Goal: Task Accomplishment & Management: Use online tool/utility

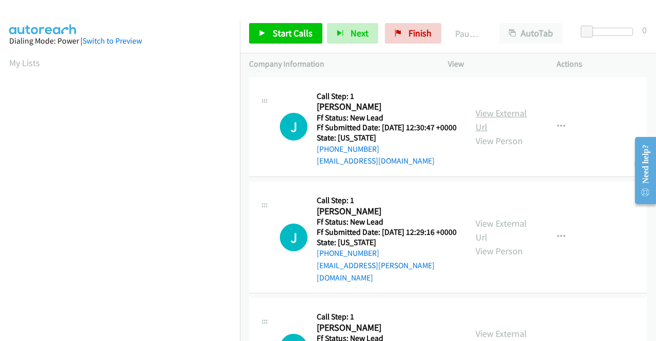
click at [501, 118] on link "View External Url" at bounding box center [501, 120] width 51 height 26
click at [490, 232] on link "View External Url" at bounding box center [501, 230] width 51 height 26
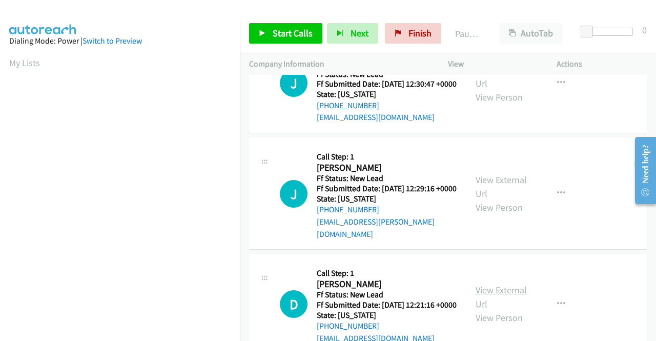
scroll to position [102, 0]
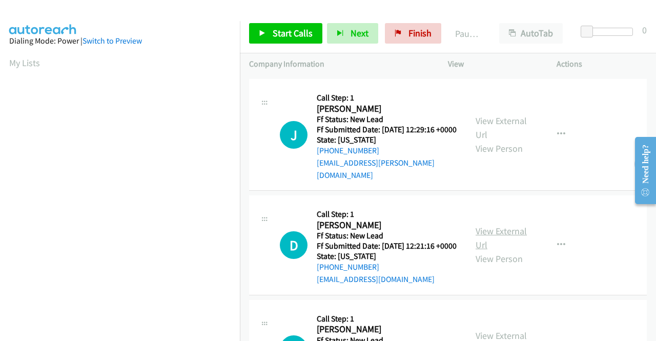
click at [500, 246] on link "View External Url" at bounding box center [501, 238] width 51 height 26
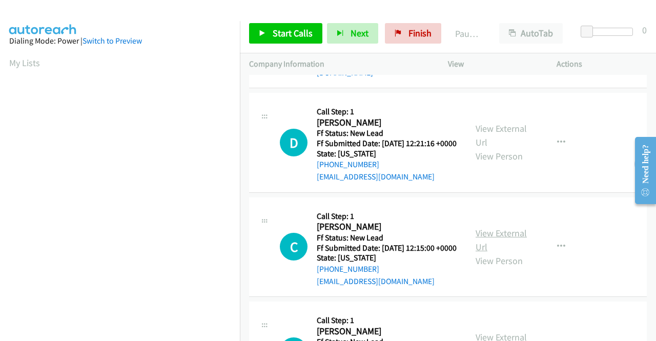
click at [492, 253] on link "View External Url" at bounding box center [501, 240] width 51 height 26
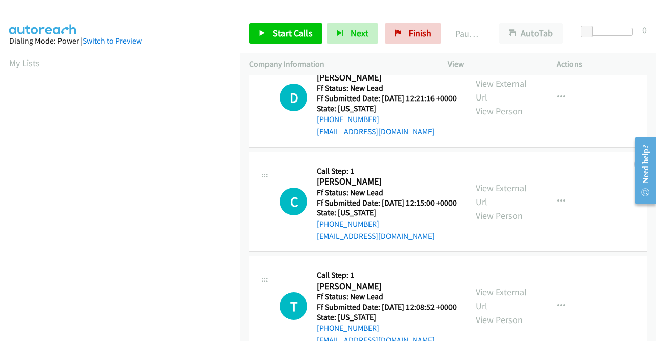
scroll to position [307, 0]
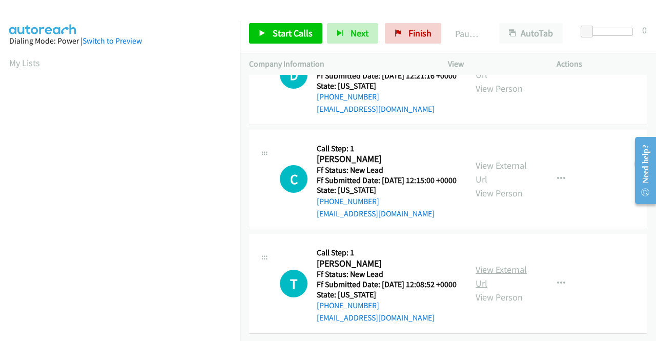
click at [492, 267] on link "View External Url" at bounding box center [501, 276] width 51 height 26
click at [274, 30] on span "Start Calls" at bounding box center [293, 33] width 40 height 12
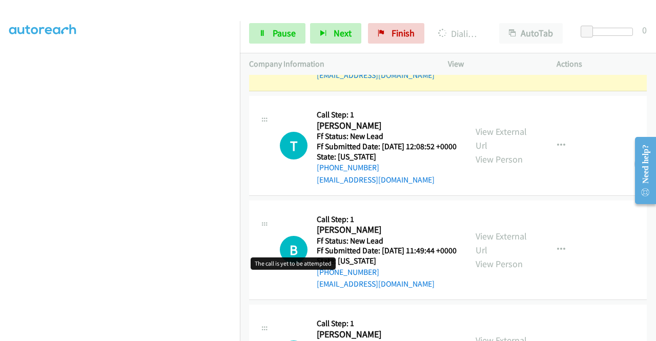
scroll to position [512, 0]
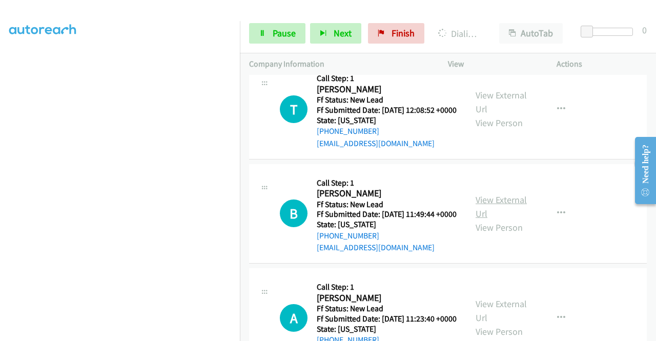
click at [499, 219] on link "View External Url" at bounding box center [501, 207] width 51 height 26
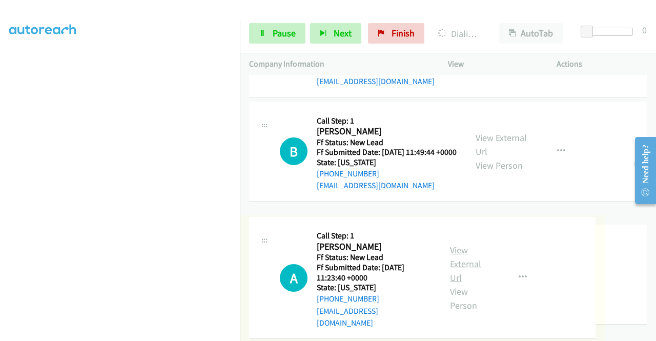
scroll to position [666, 0]
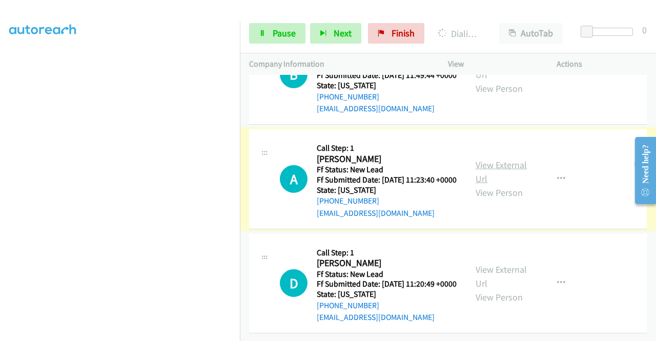
click at [505, 184] on link "View External Url" at bounding box center [501, 172] width 51 height 26
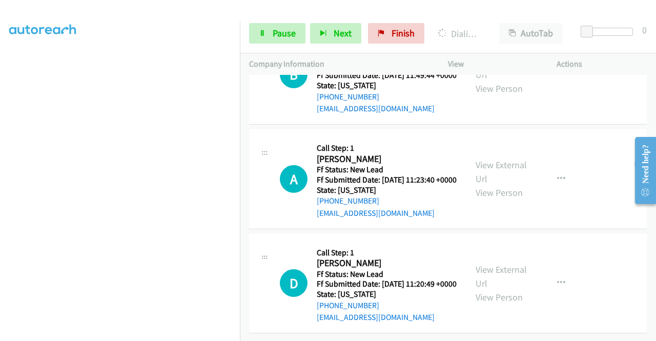
scroll to position [726, 0]
click at [494, 263] on link "View External Url" at bounding box center [501, 276] width 51 height 26
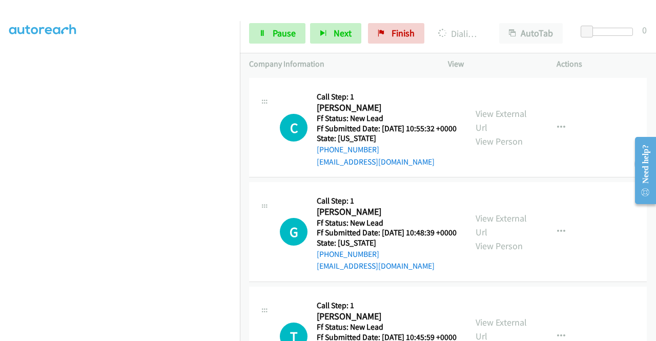
scroll to position [1033, 0]
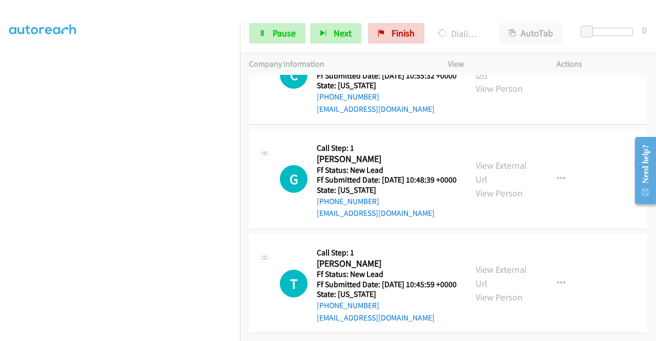
click at [488, 80] on link "View External Url" at bounding box center [501, 68] width 51 height 26
click at [478, 185] on link "View External Url" at bounding box center [501, 172] width 51 height 26
click at [496, 263] on link "View External Url" at bounding box center [501, 276] width 51 height 26
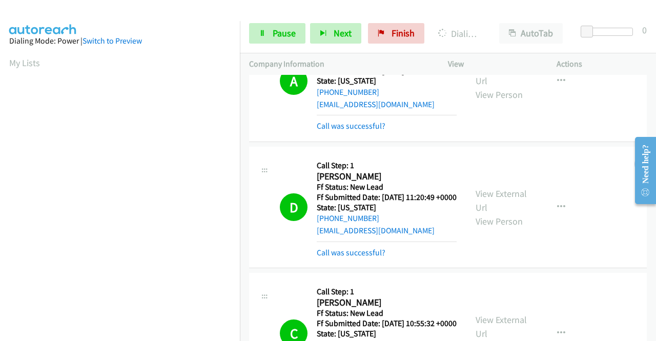
scroll to position [234, 0]
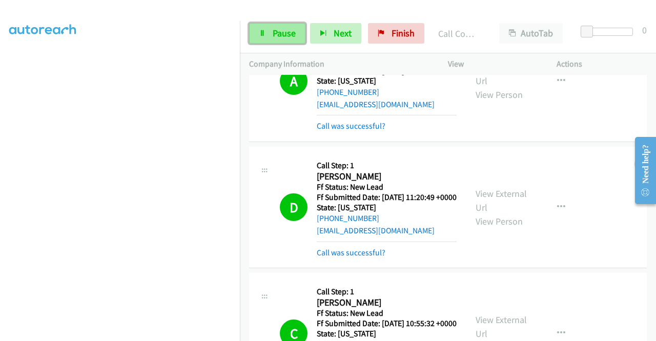
drag, startPoint x: 263, startPoint y: 35, endPoint x: 256, endPoint y: 33, distance: 8.0
click at [263, 35] on icon at bounding box center [262, 33] width 7 height 7
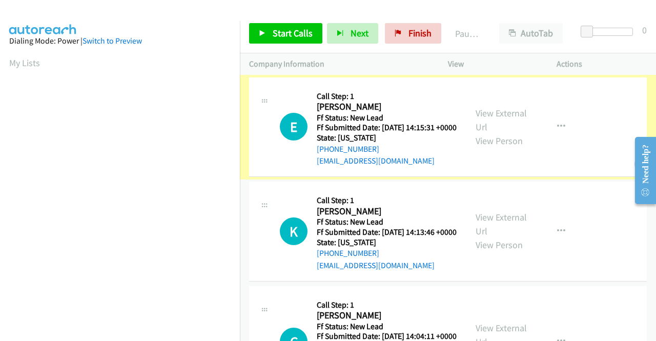
click at [505, 117] on link "View External Url" at bounding box center [501, 120] width 51 height 26
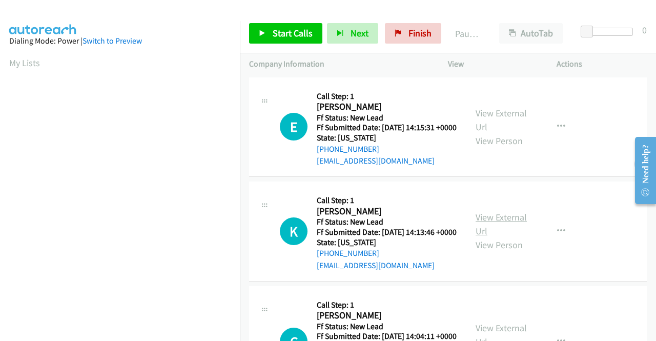
click at [501, 232] on link "View External Url" at bounding box center [501, 224] width 51 height 26
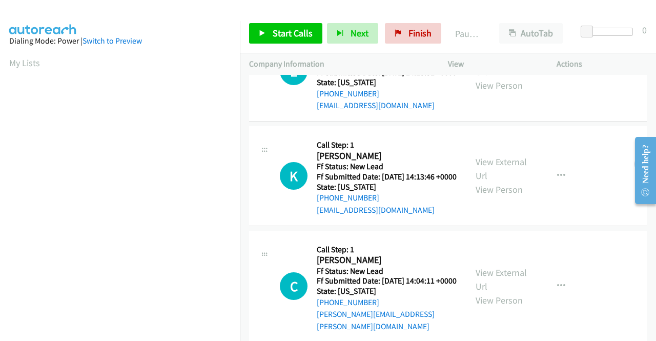
scroll to position [154, 0]
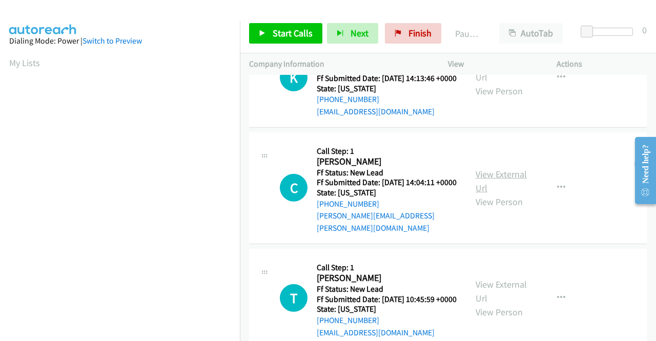
click at [496, 192] on link "View External Url" at bounding box center [501, 181] width 51 height 26
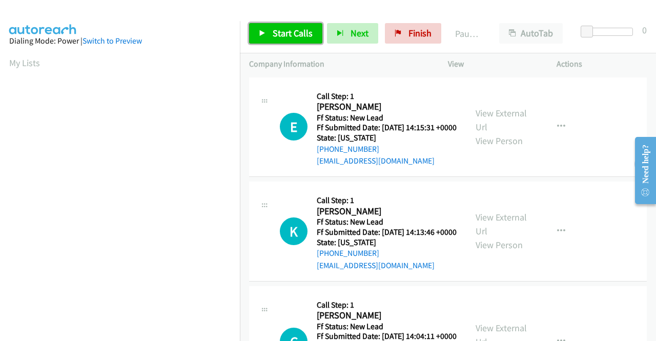
click at [285, 36] on span "Start Calls" at bounding box center [293, 33] width 40 height 12
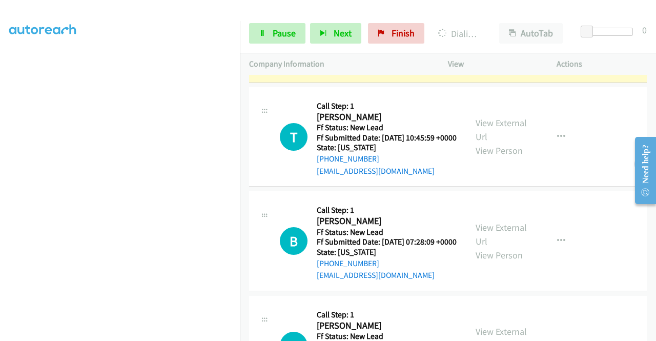
scroll to position [461, 0]
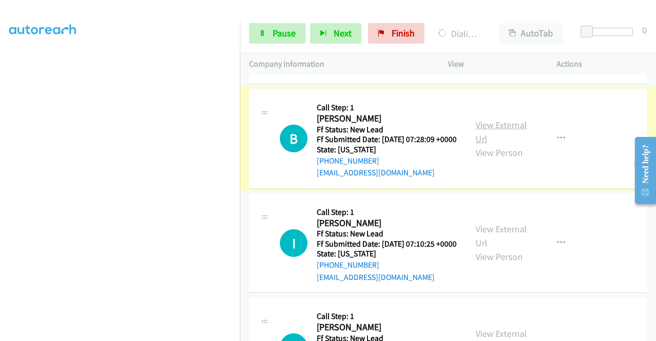
click at [507, 145] on link "View External Url" at bounding box center [501, 132] width 51 height 26
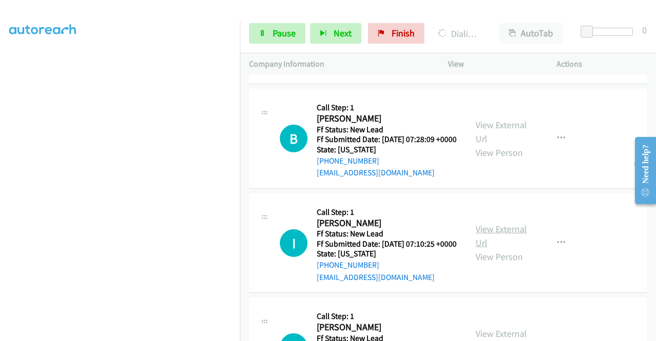
click at [488, 249] on link "View External Url" at bounding box center [501, 236] width 51 height 26
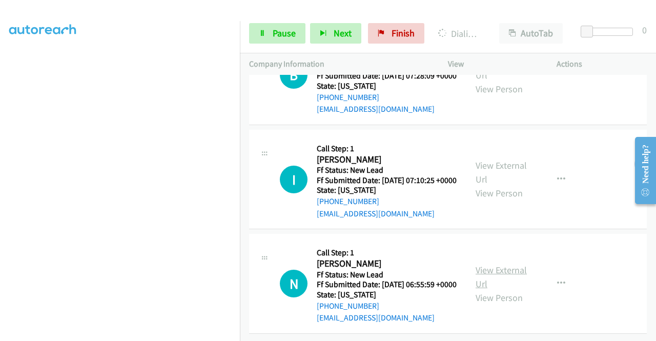
click at [484, 264] on link "View External Url" at bounding box center [501, 277] width 51 height 26
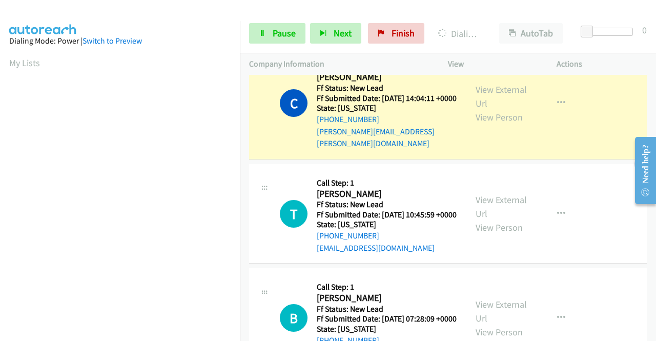
scroll to position [234, 0]
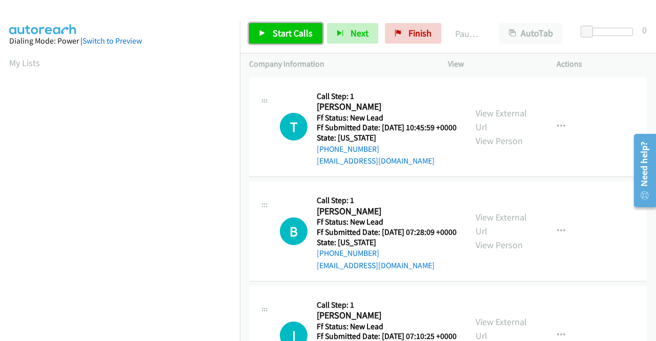
click at [273, 34] on span "Start Calls" at bounding box center [293, 33] width 40 height 12
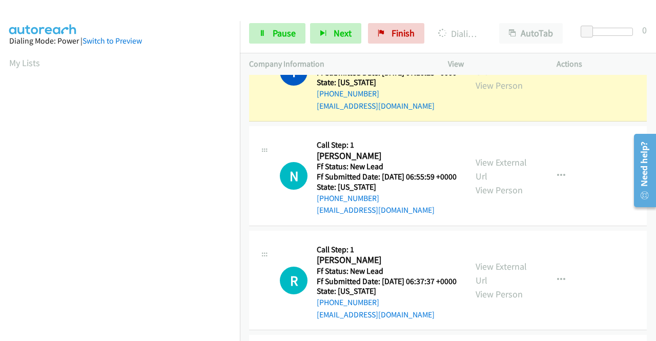
scroll to position [234, 0]
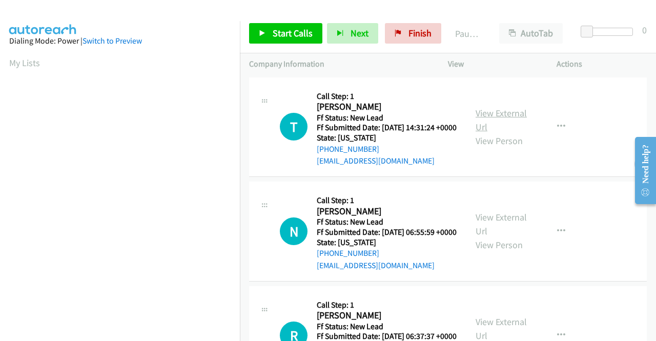
click at [499, 119] on link "View External Url" at bounding box center [501, 120] width 51 height 26
click at [273, 36] on span "Start Calls" at bounding box center [293, 33] width 40 height 12
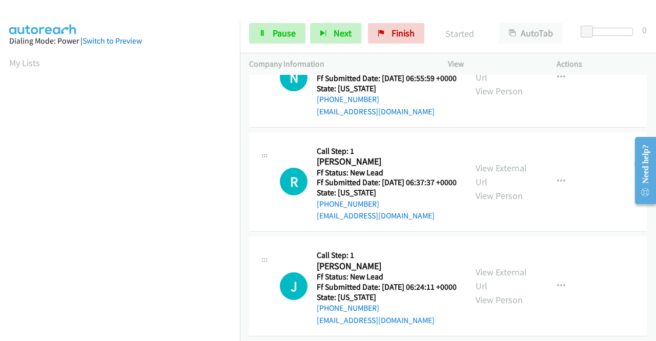
scroll to position [205, 0]
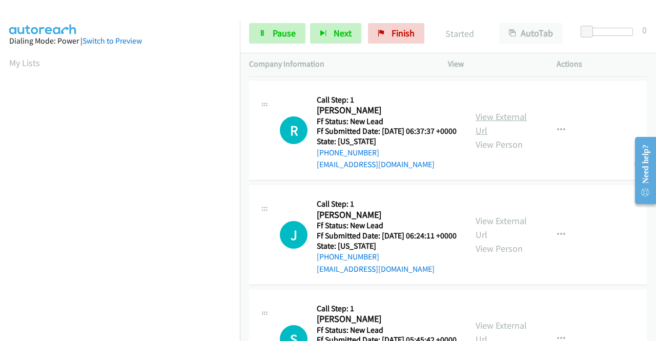
click at [493, 136] on link "View External Url" at bounding box center [501, 124] width 51 height 26
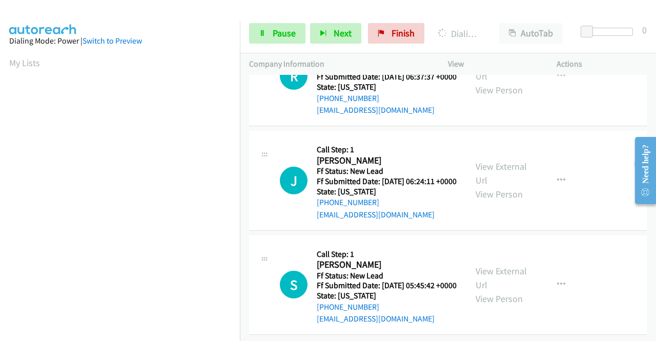
scroll to position [307, 0]
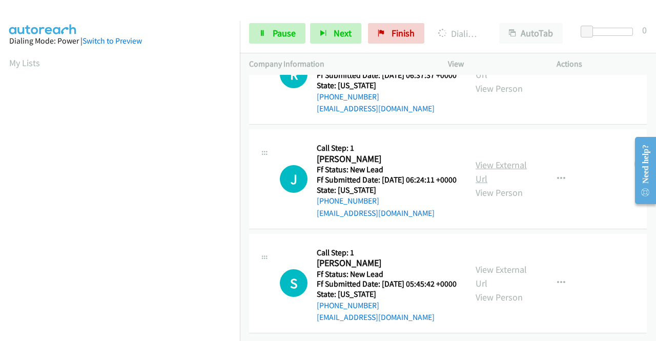
click at [505, 159] on link "View External Url" at bounding box center [501, 172] width 51 height 26
click at [501, 263] on link "View External Url" at bounding box center [501, 276] width 51 height 26
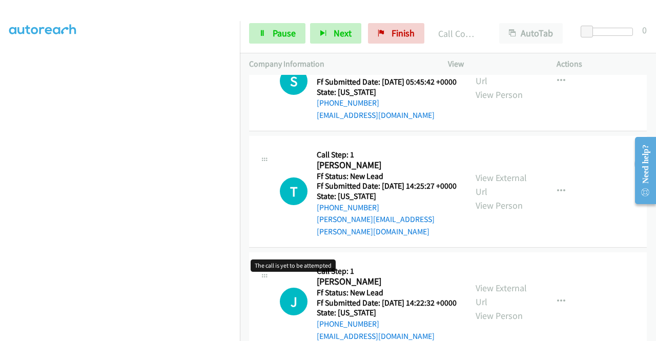
scroll to position [534, 0]
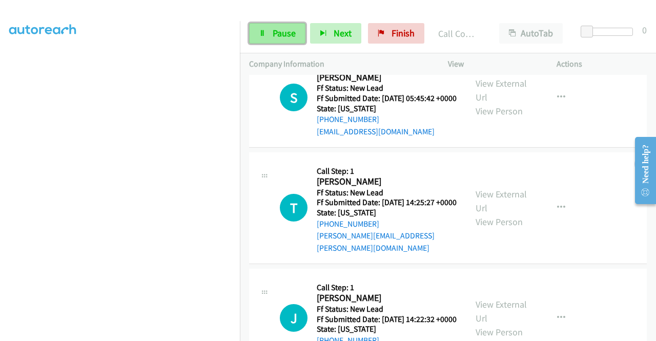
click at [271, 29] on link "Pause" at bounding box center [277, 33] width 56 height 20
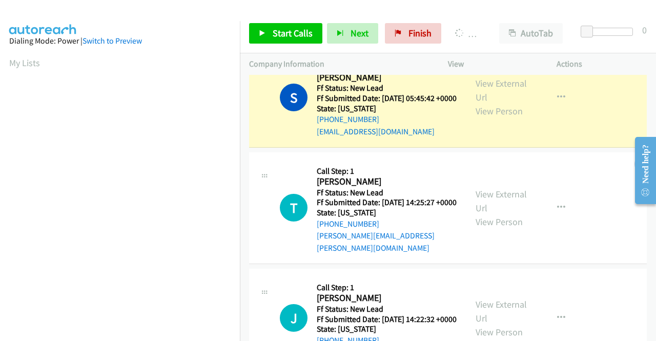
scroll to position [234, 0]
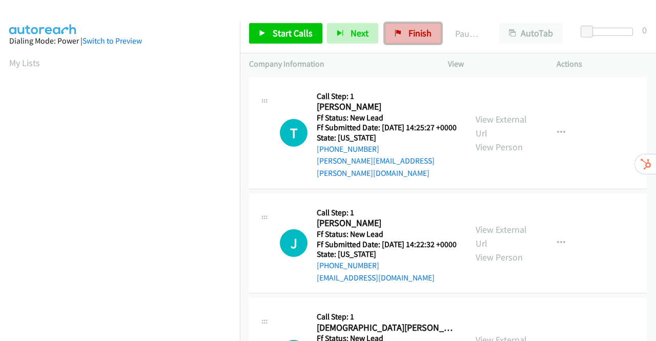
click at [413, 32] on span "Finish" at bounding box center [419, 33] width 23 height 12
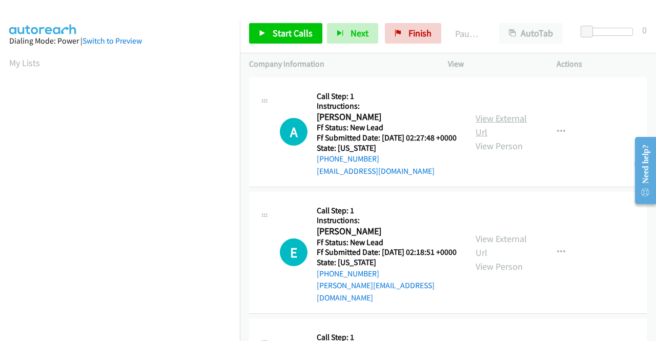
click at [501, 122] on link "View External Url" at bounding box center [501, 125] width 51 height 26
click at [511, 245] on link "View External Url" at bounding box center [501, 246] width 51 height 26
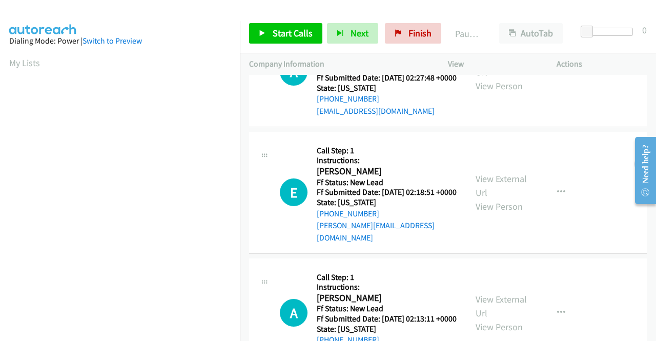
scroll to position [102, 0]
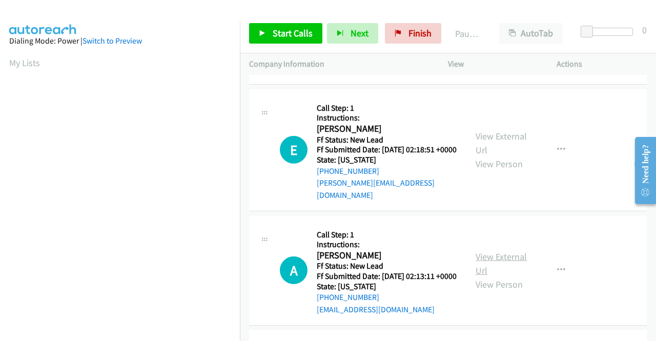
click at [515, 267] on link "View External Url" at bounding box center [501, 264] width 51 height 26
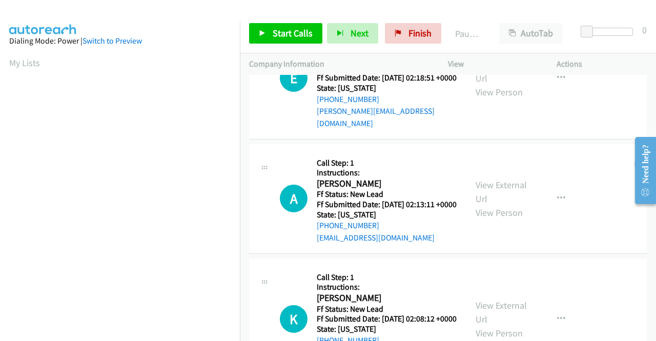
scroll to position [256, 0]
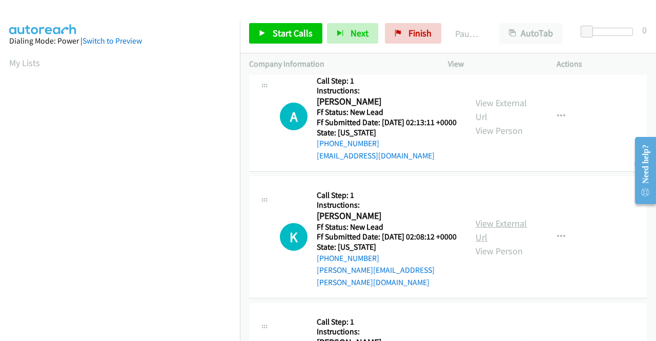
click at [494, 238] on link "View External Url" at bounding box center [501, 230] width 51 height 26
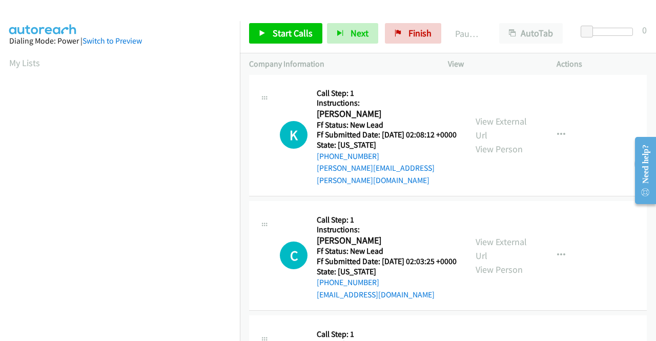
scroll to position [359, 0]
click at [504, 261] on link "View External Url" at bounding box center [501, 248] width 51 height 26
click at [265, 31] on link "Start Calls" at bounding box center [285, 33] width 73 height 20
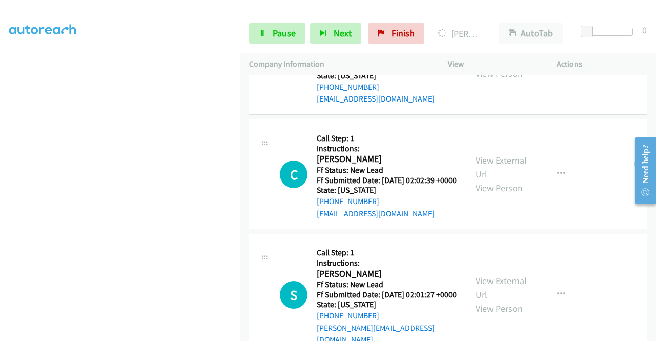
scroll to position [615, 0]
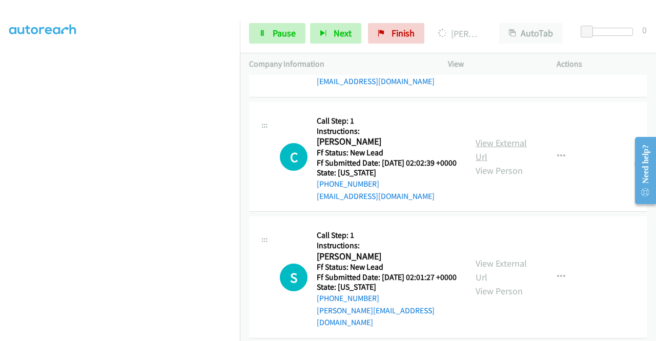
click at [483, 162] on link "View External Url" at bounding box center [501, 150] width 51 height 26
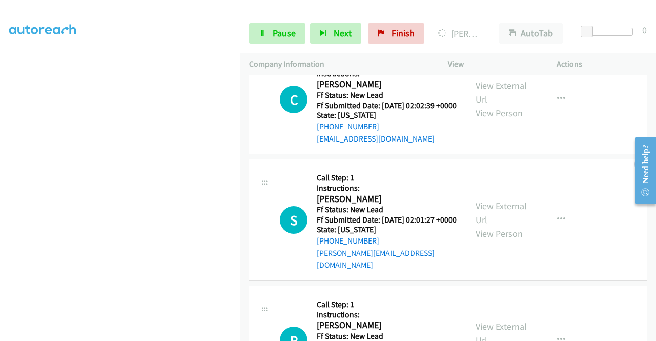
scroll to position [717, 0]
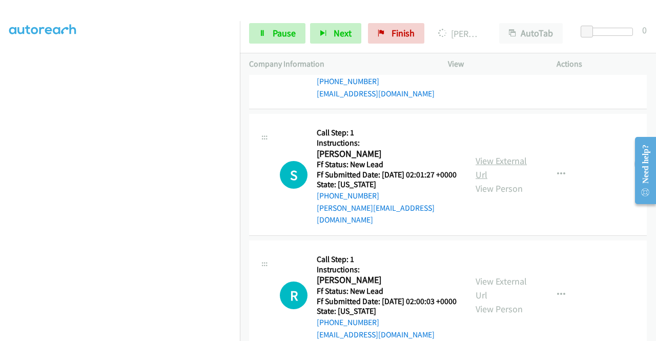
click at [479, 180] on link "View External Url" at bounding box center [501, 168] width 51 height 26
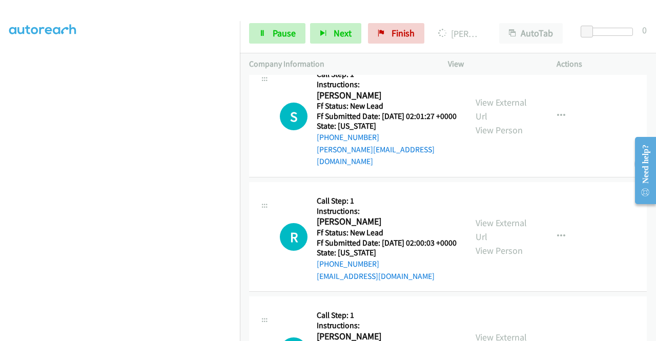
scroll to position [871, 0]
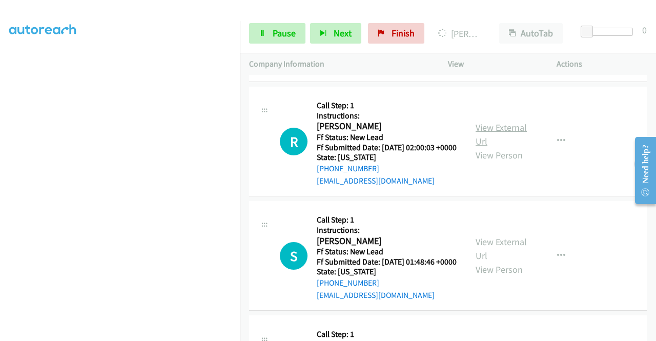
click at [503, 147] on link "View External Url" at bounding box center [501, 134] width 51 height 26
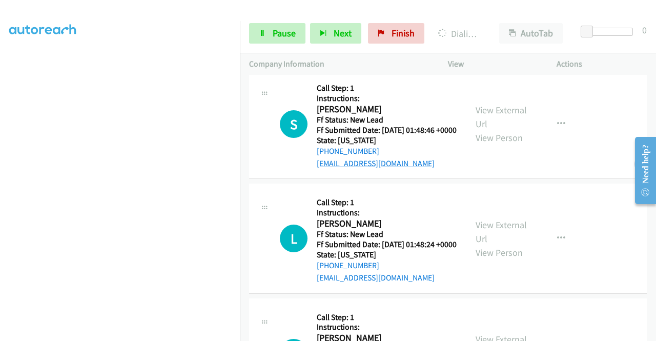
scroll to position [1141, 0]
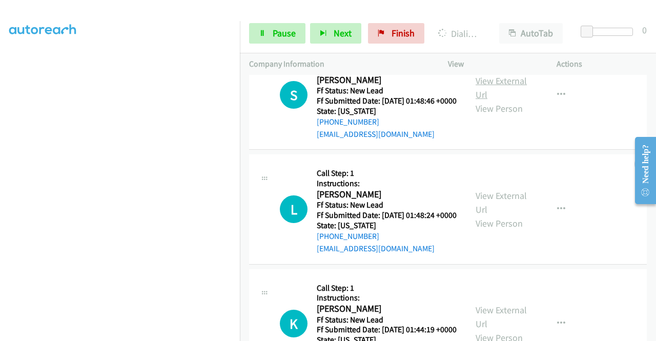
click at [509, 100] on link "View External Url" at bounding box center [501, 88] width 51 height 26
click at [491, 215] on link "View External Url" at bounding box center [501, 203] width 51 height 26
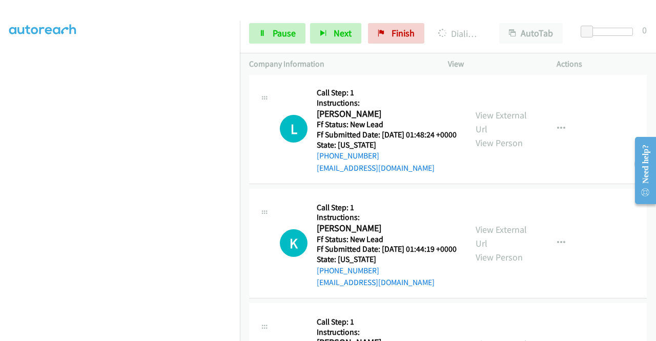
scroll to position [1295, 0]
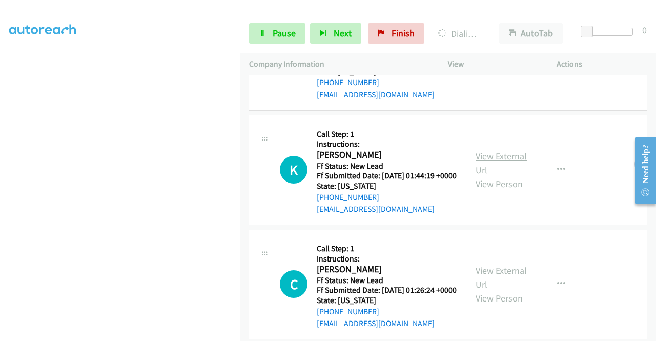
click at [486, 176] on link "View External Url" at bounding box center [501, 163] width 51 height 26
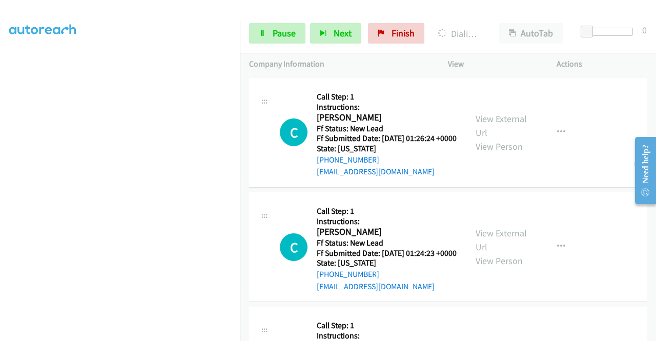
scroll to position [1449, 0]
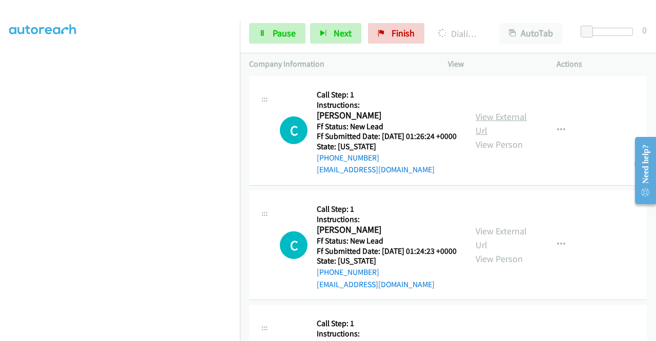
click at [497, 136] on link "View External Url" at bounding box center [501, 124] width 51 height 26
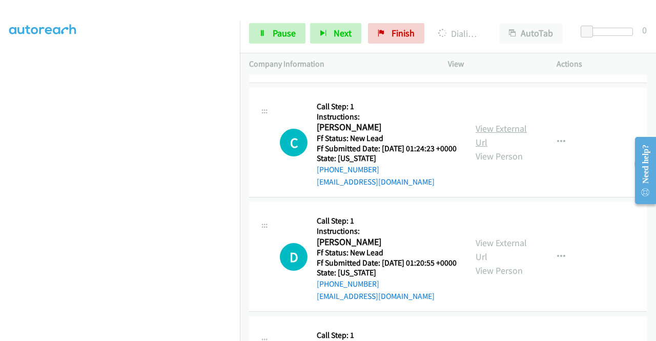
click at [495, 148] on link "View External Url" at bounding box center [501, 135] width 51 height 26
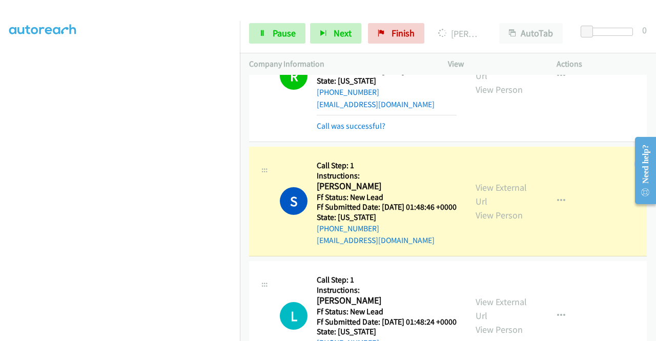
scroll to position [998, 0]
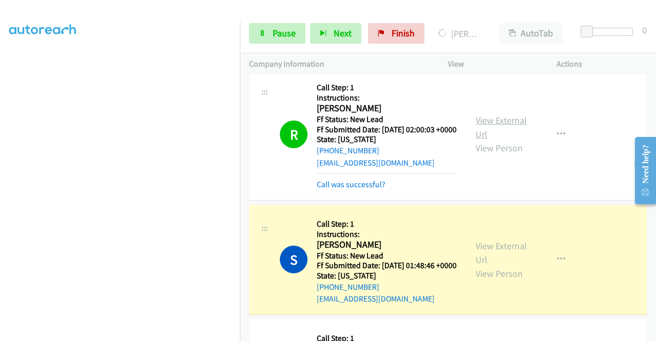
click at [506, 140] on link "View External Url" at bounding box center [501, 127] width 51 height 26
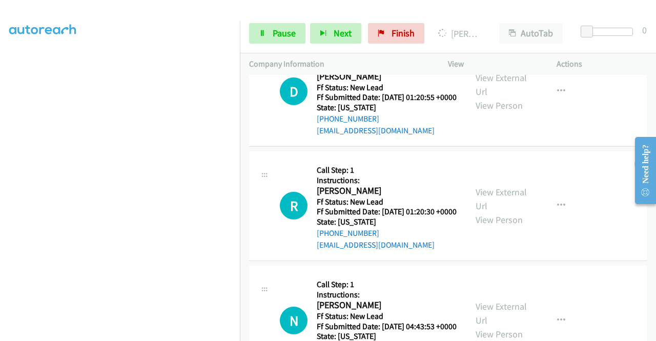
scroll to position [1818, 0]
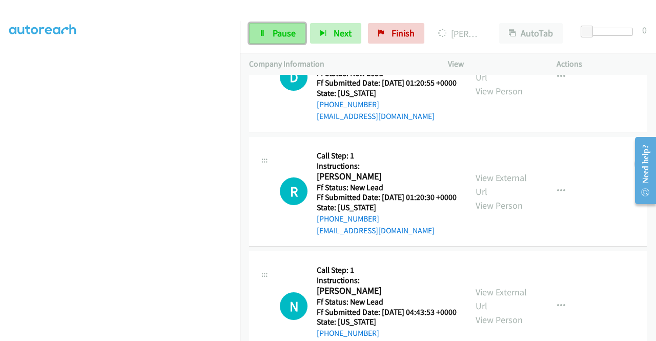
click at [274, 36] on span "Pause" at bounding box center [284, 33] width 23 height 12
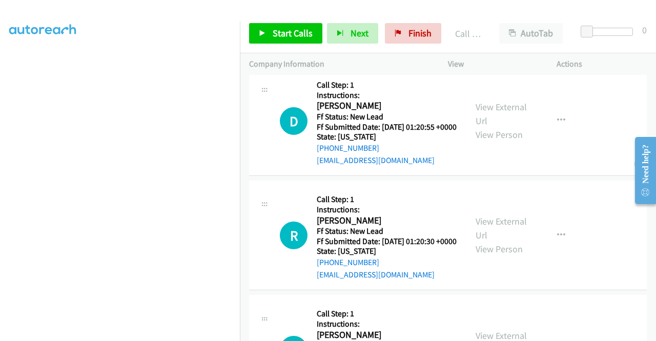
scroll to position [1840, 0]
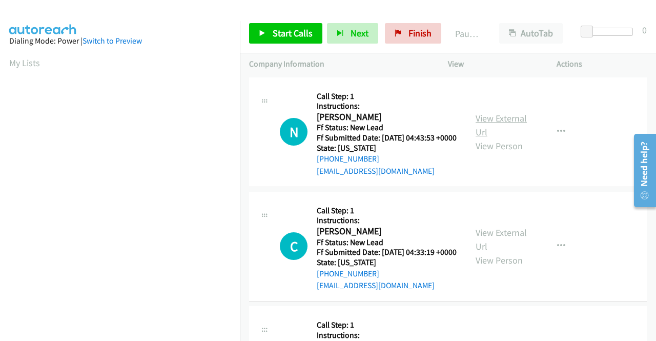
click at [496, 125] on link "View External Url" at bounding box center [501, 125] width 51 height 26
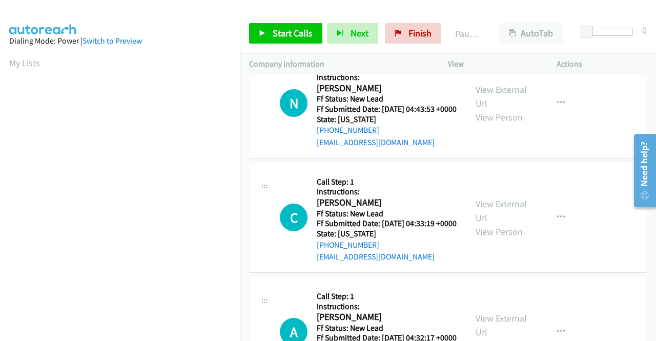
scroll to position [51, 0]
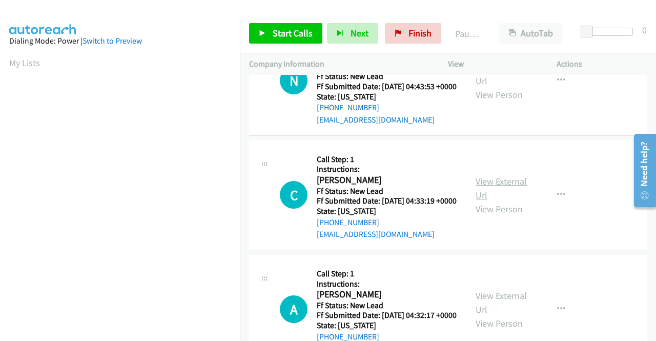
click at [504, 195] on link "View External Url" at bounding box center [501, 188] width 51 height 26
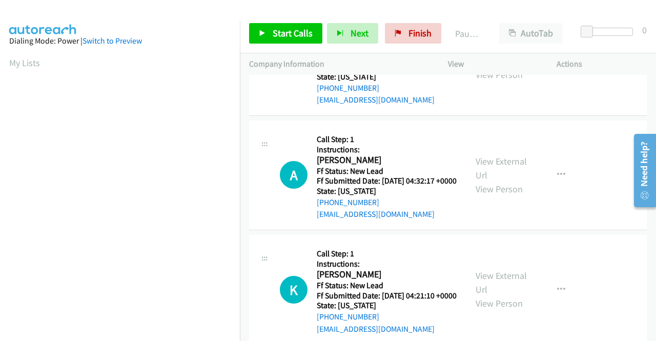
scroll to position [205, 0]
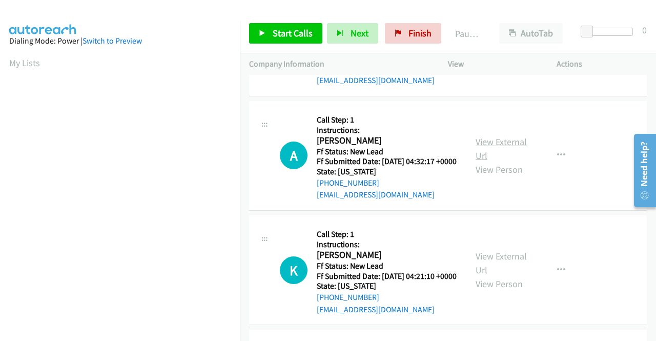
click at [502, 161] on link "View External Url" at bounding box center [501, 149] width 51 height 26
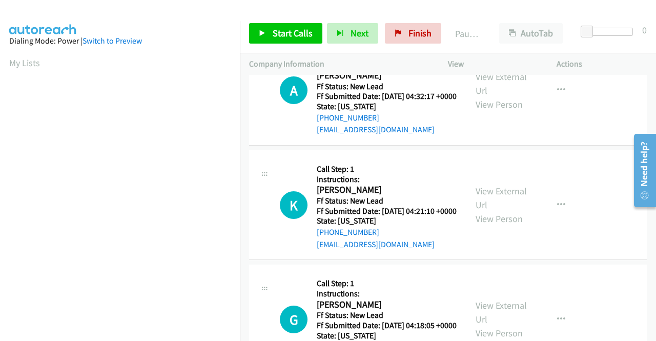
scroll to position [307, 0]
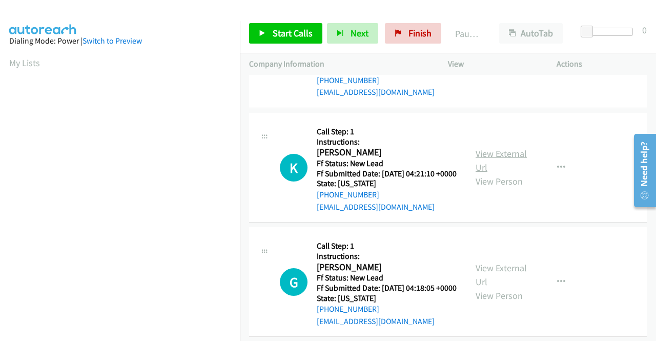
click at [498, 173] on link "View External Url" at bounding box center [501, 161] width 51 height 26
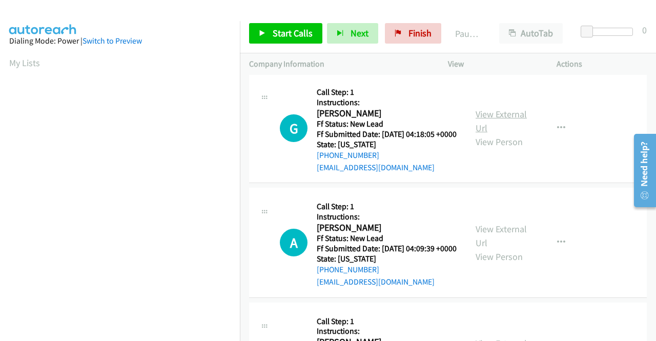
click at [485, 134] on link "View External Url" at bounding box center [501, 121] width 51 height 26
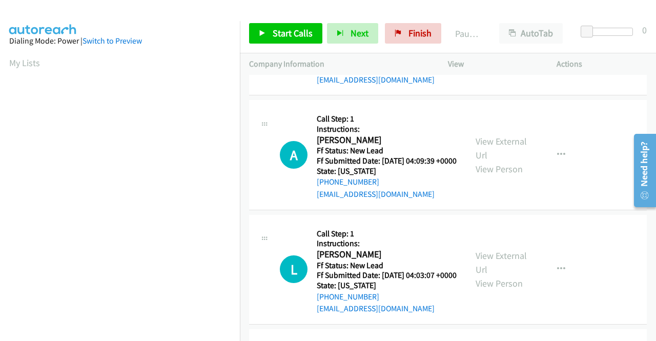
scroll to position [564, 0]
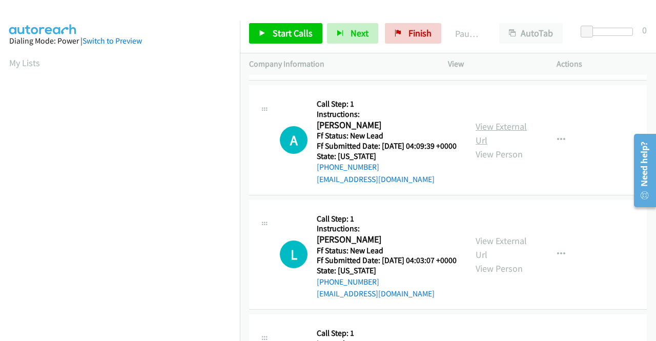
click at [486, 146] on link "View External Url" at bounding box center [501, 133] width 51 height 26
click at [261, 27] on link "Start Calls" at bounding box center [285, 33] width 73 height 20
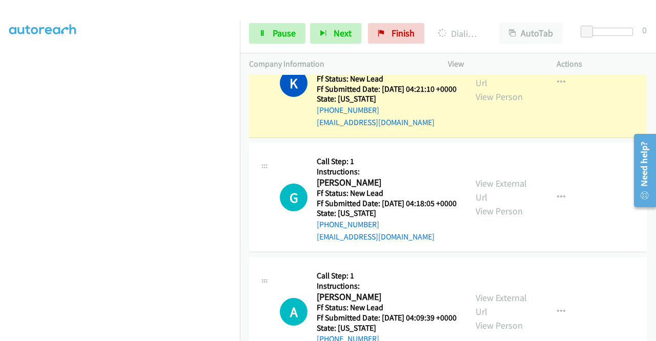
scroll to position [461, 0]
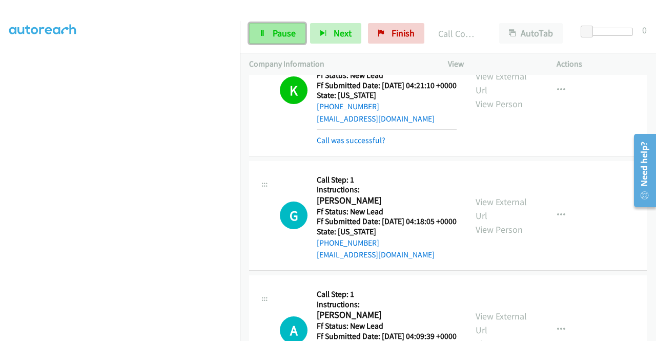
click at [263, 29] on link "Pause" at bounding box center [277, 33] width 56 height 20
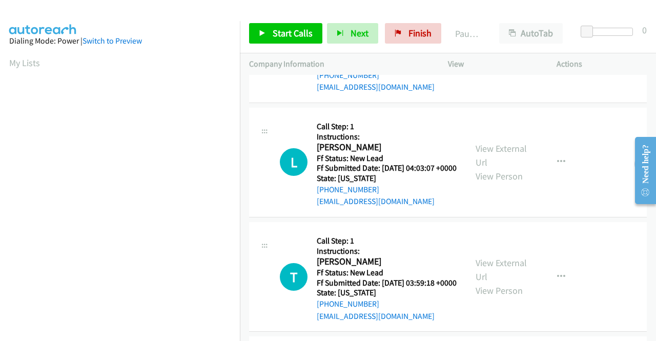
scroll to position [256, 0]
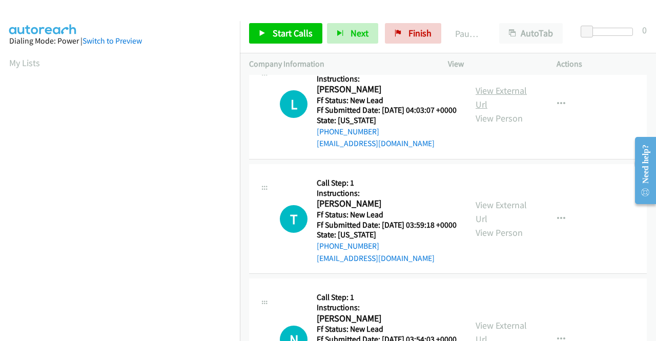
click at [510, 110] on link "View External Url" at bounding box center [501, 98] width 51 height 26
click at [488, 224] on link "View External Url" at bounding box center [501, 212] width 51 height 26
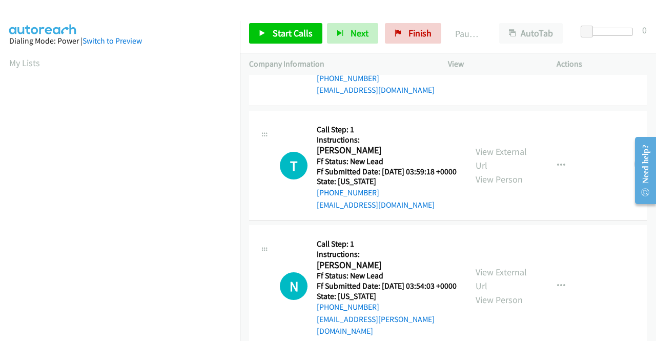
scroll to position [410, 0]
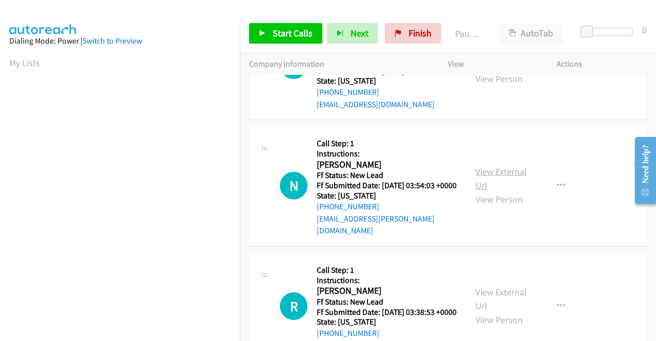
click at [479, 191] on link "View External Url" at bounding box center [501, 179] width 51 height 26
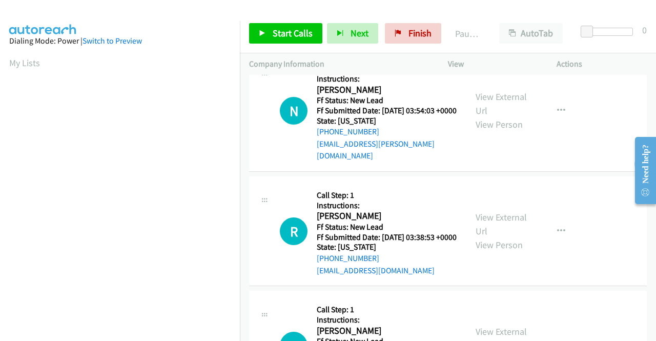
scroll to position [512, 0]
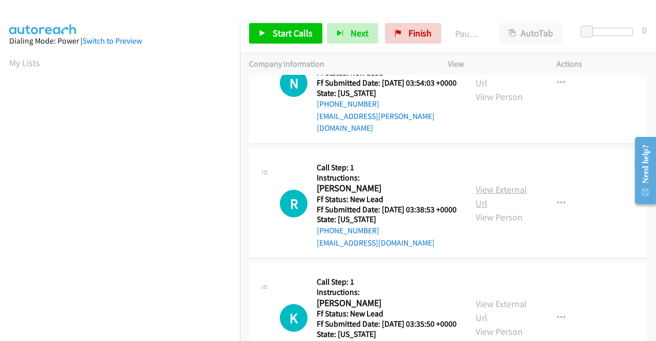
click at [478, 209] on link "View External Url" at bounding box center [501, 196] width 51 height 26
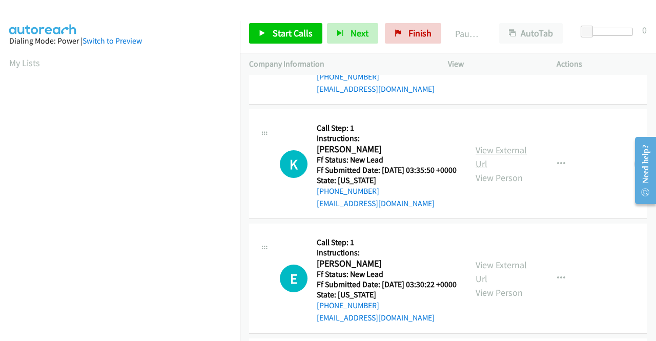
click at [491, 170] on link "View External Url" at bounding box center [501, 157] width 51 height 26
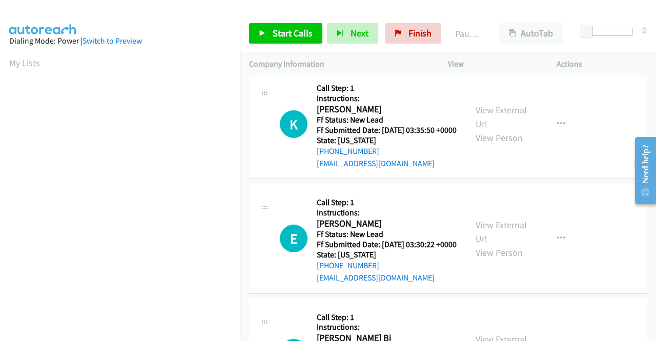
scroll to position [769, 0]
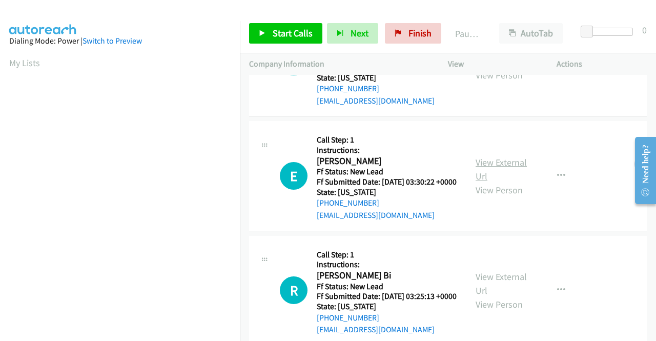
click at [501, 182] on link "View External Url" at bounding box center [501, 169] width 51 height 26
click at [293, 30] on span "Start Calls" at bounding box center [293, 33] width 40 height 12
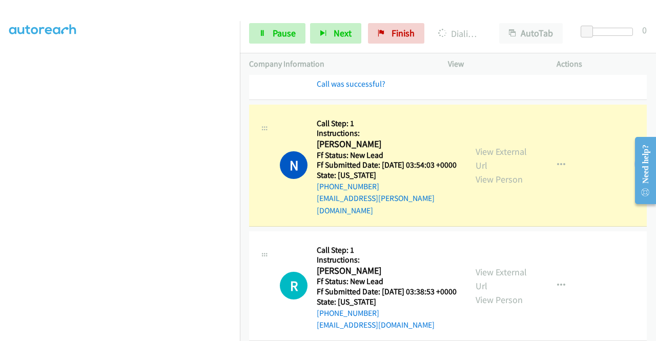
scroll to position [564, 0]
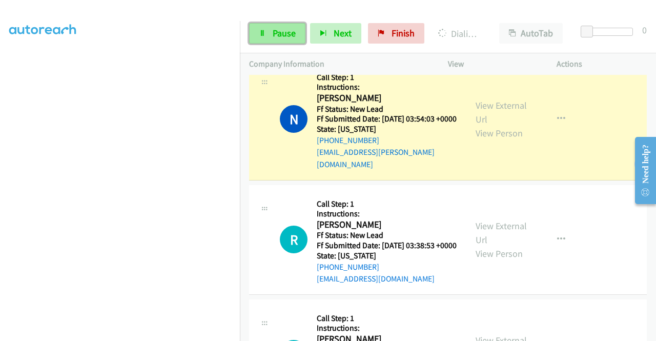
click at [271, 30] on link "Pause" at bounding box center [277, 33] width 56 height 20
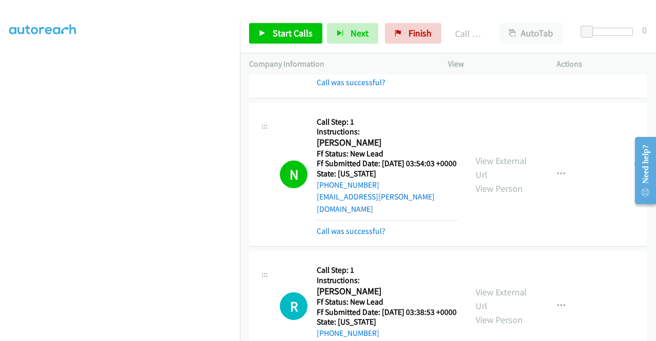
scroll to position [410, 0]
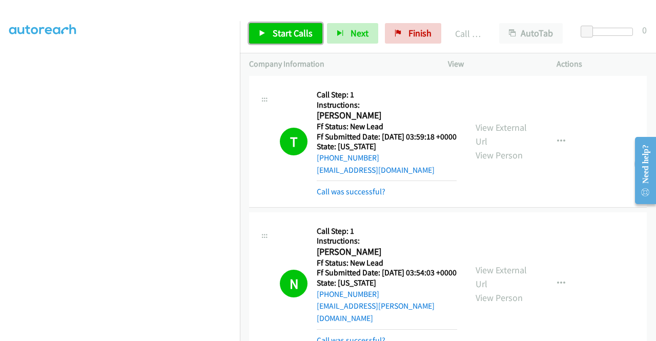
click at [275, 32] on span "Start Calls" at bounding box center [293, 33] width 40 height 12
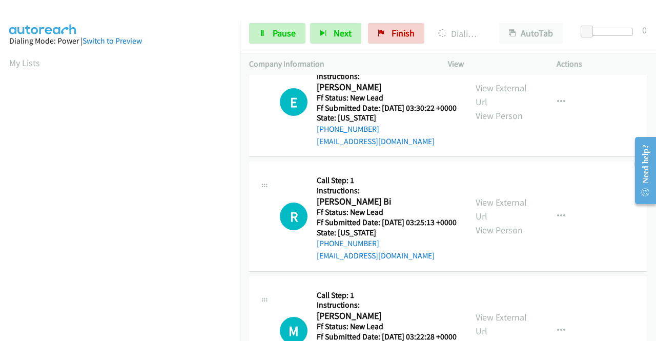
scroll to position [1076, 0]
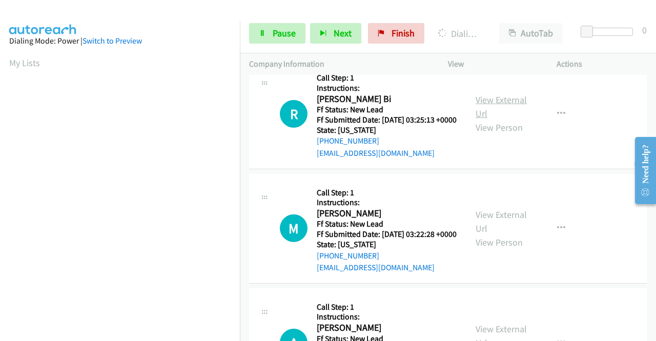
click at [499, 119] on link "View External Url" at bounding box center [501, 107] width 51 height 26
click at [495, 234] on link "View External Url" at bounding box center [501, 222] width 51 height 26
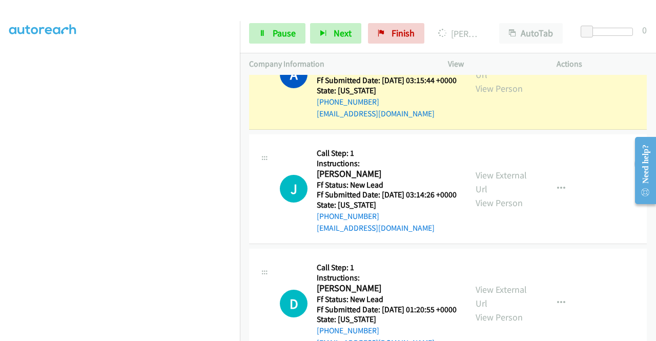
scroll to position [1456, 0]
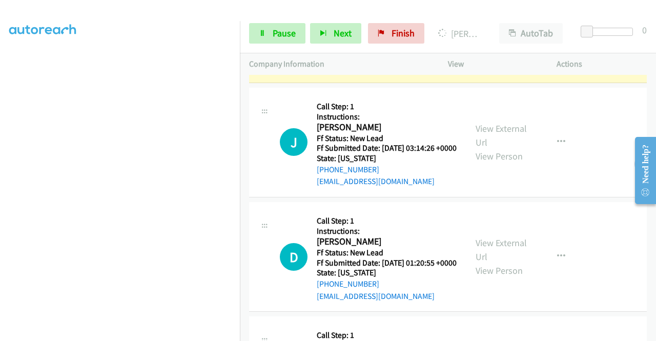
click at [517, 34] on link "View External Url" at bounding box center [501, 21] width 51 height 26
click at [281, 31] on span "Pause" at bounding box center [284, 33] width 23 height 12
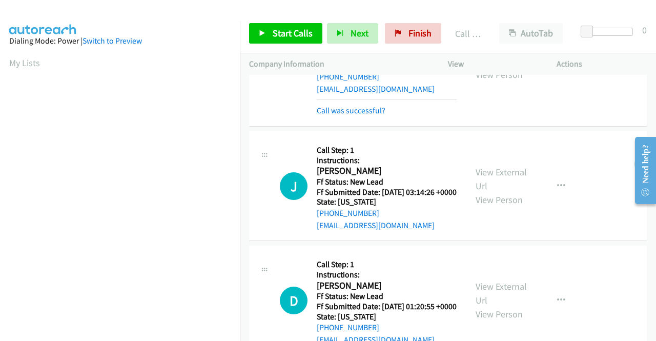
scroll to position [1478, 0]
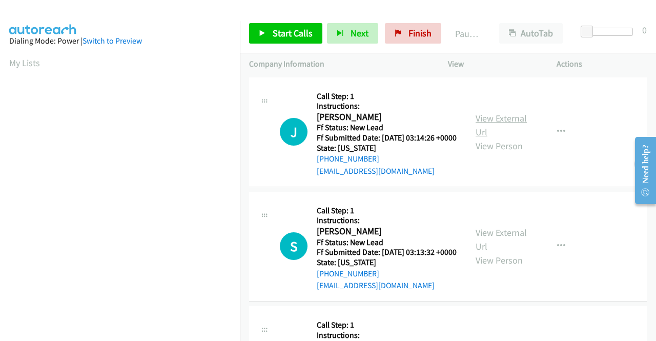
click at [504, 122] on link "View External Url" at bounding box center [501, 125] width 51 height 26
click at [492, 247] on link "View External Url" at bounding box center [501, 239] width 51 height 26
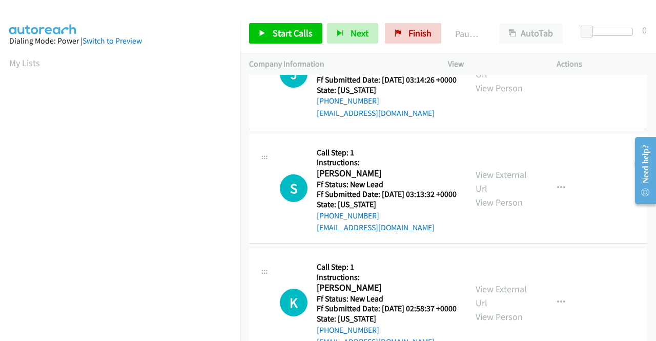
scroll to position [102, 0]
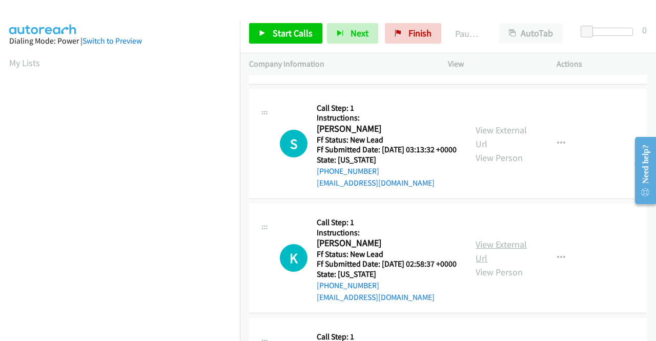
click at [500, 264] on link "View External Url" at bounding box center [501, 251] width 51 height 26
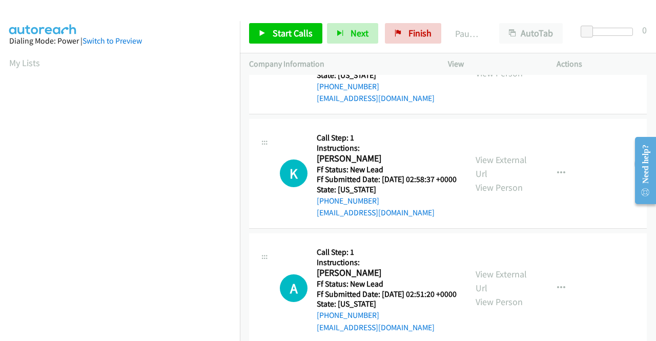
scroll to position [256, 0]
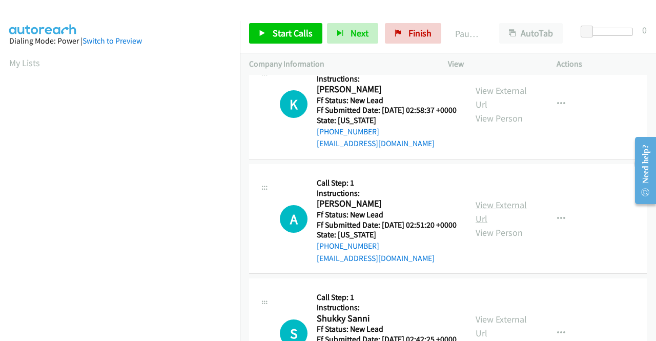
click at [498, 224] on link "View External Url" at bounding box center [501, 212] width 51 height 26
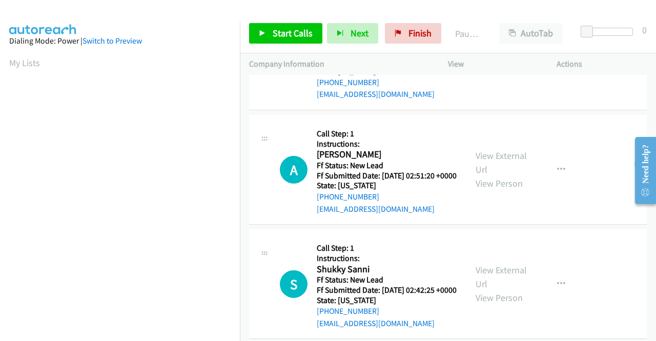
scroll to position [359, 0]
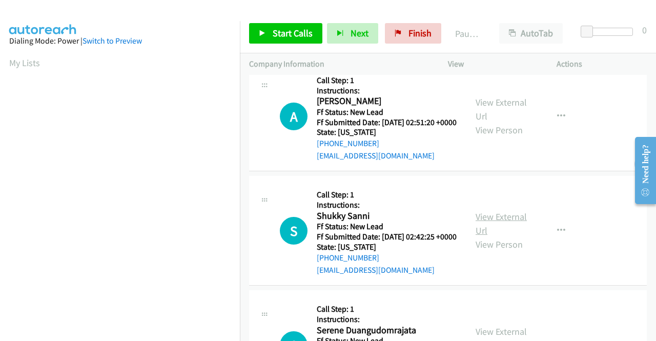
click at [495, 236] on link "View External Url" at bounding box center [501, 224] width 51 height 26
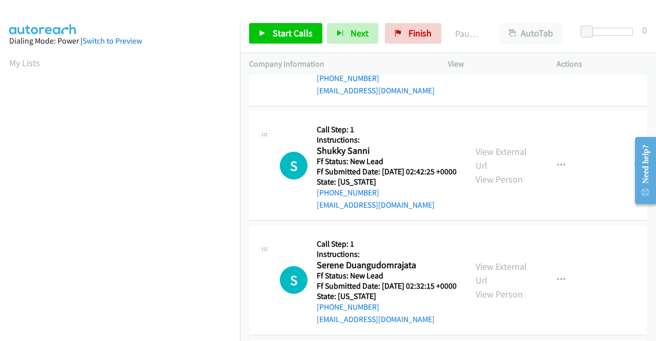
scroll to position [461, 0]
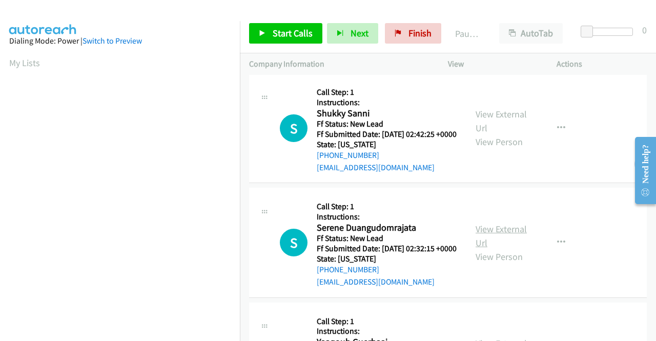
click at [503, 249] on link "View External Url" at bounding box center [501, 236] width 51 height 26
click at [408, 33] on span "Finish" at bounding box center [419, 33] width 23 height 12
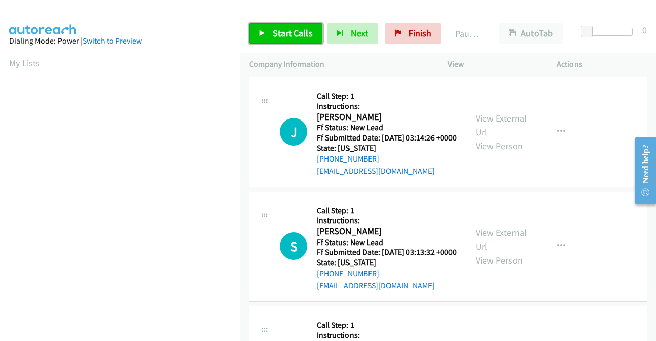
click at [280, 29] on span "Start Calls" at bounding box center [293, 33] width 40 height 12
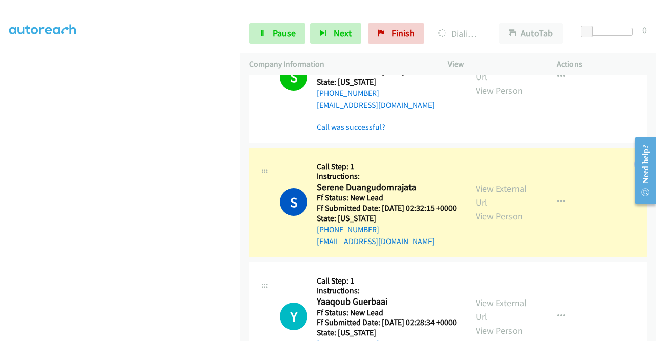
scroll to position [666, 0]
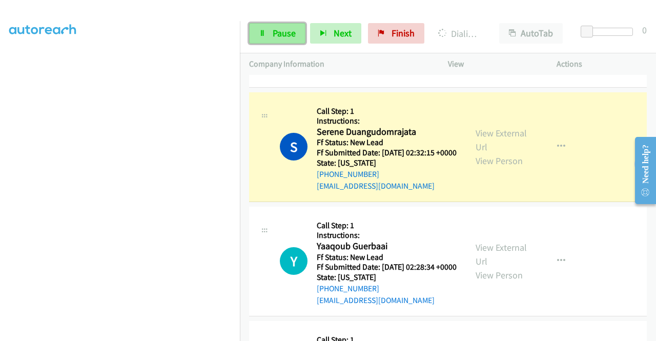
click at [278, 30] on span "Pause" at bounding box center [284, 33] width 23 height 12
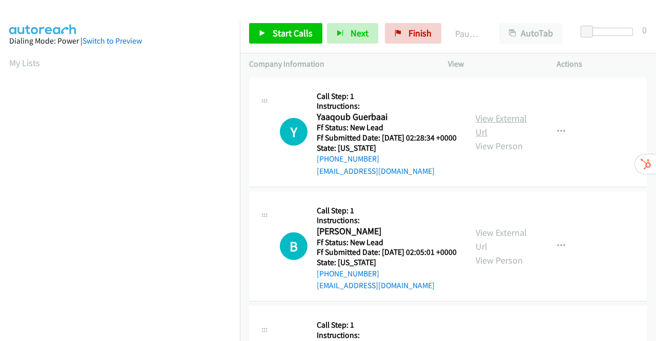
click at [513, 126] on link "View External Url" at bounding box center [501, 125] width 51 height 26
click at [495, 243] on link "View External Url" at bounding box center [501, 239] width 51 height 26
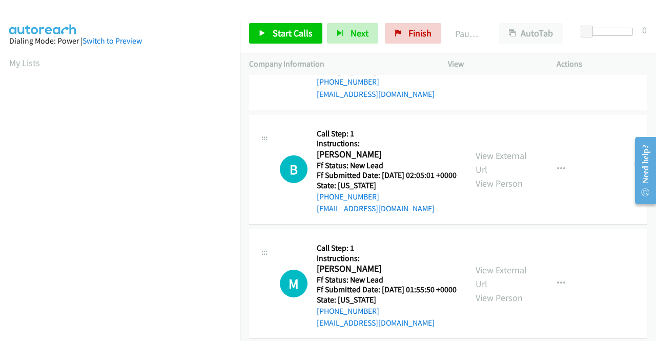
scroll to position [205, 0]
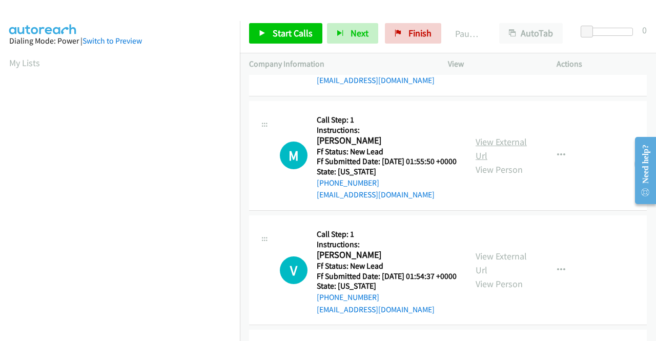
click at [499, 161] on link "View External Url" at bounding box center [501, 149] width 51 height 26
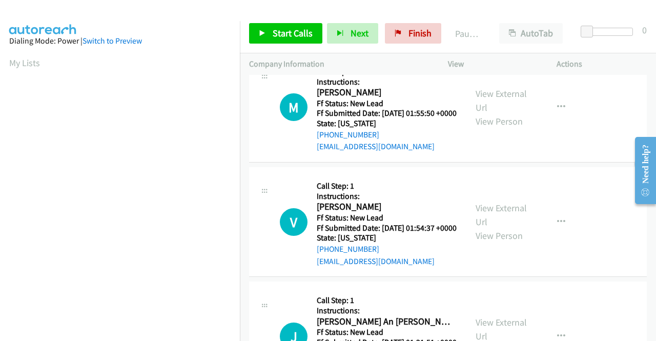
scroll to position [359, 0]
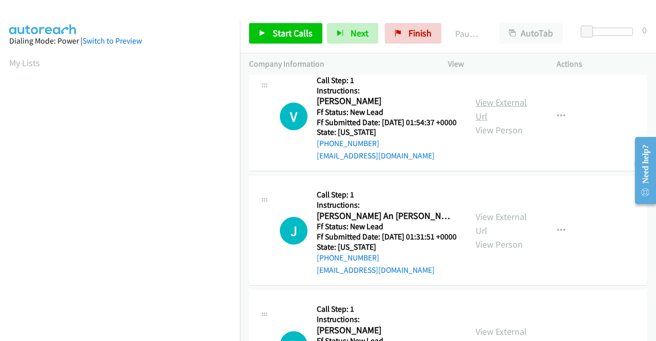
click at [504, 122] on link "View External Url" at bounding box center [501, 109] width 51 height 26
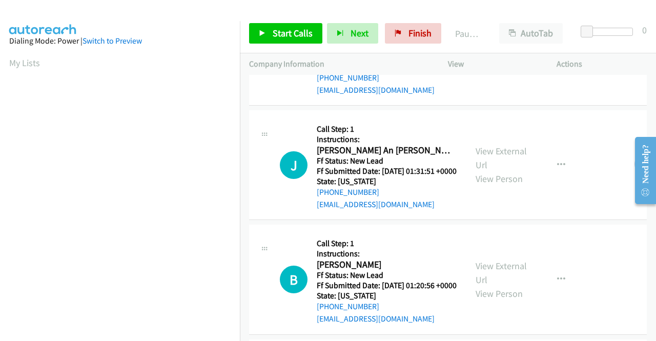
scroll to position [461, 0]
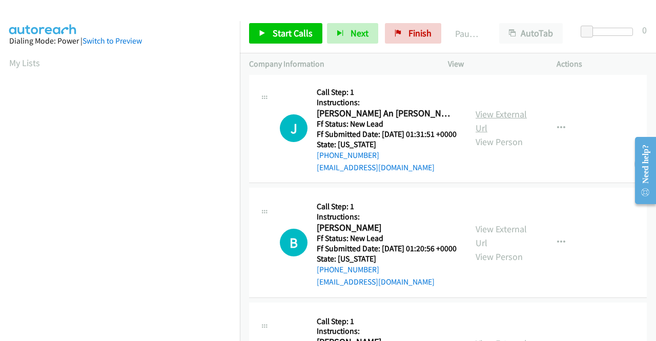
click at [491, 134] on link "View External Url" at bounding box center [501, 121] width 51 height 26
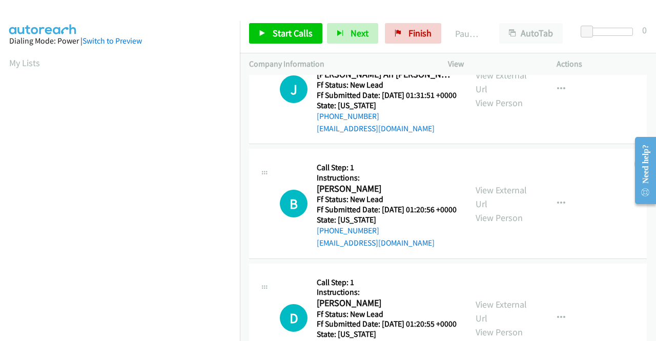
scroll to position [615, 0]
click at [491, 95] on link "View External Url" at bounding box center [501, 82] width 51 height 26
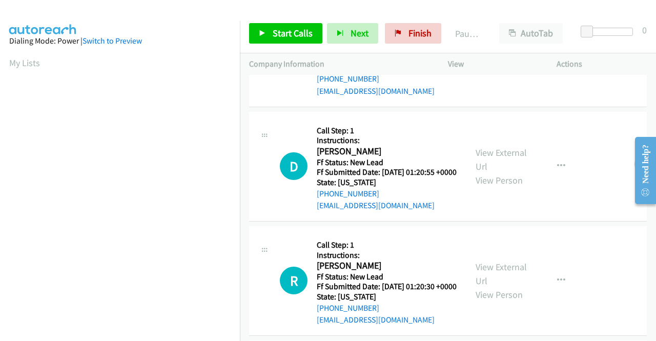
scroll to position [717, 0]
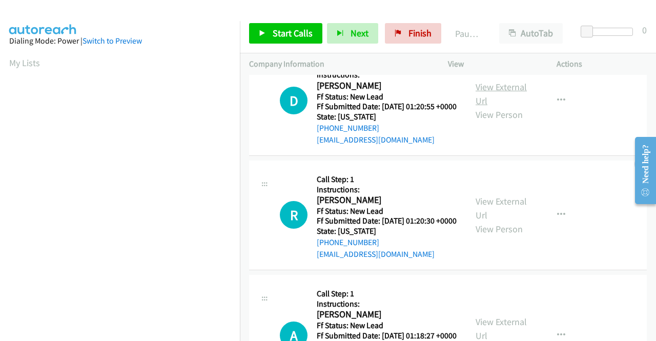
click at [513, 107] on link "View External Url" at bounding box center [501, 94] width 51 height 26
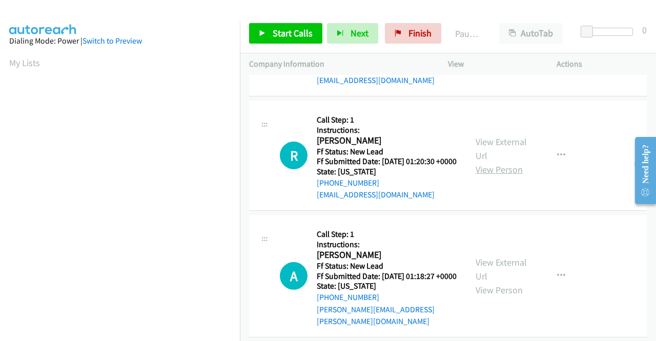
scroll to position [820, 0]
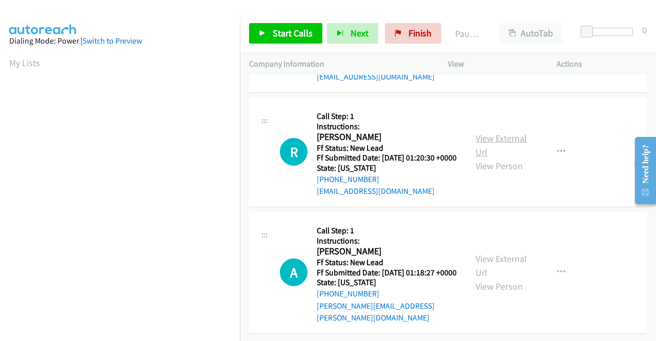
click at [514, 158] on link "View External Url" at bounding box center [501, 145] width 51 height 26
click at [498, 253] on link "View External Url" at bounding box center [501, 266] width 51 height 26
click at [278, 32] on span "Start Calls" at bounding box center [293, 33] width 40 height 12
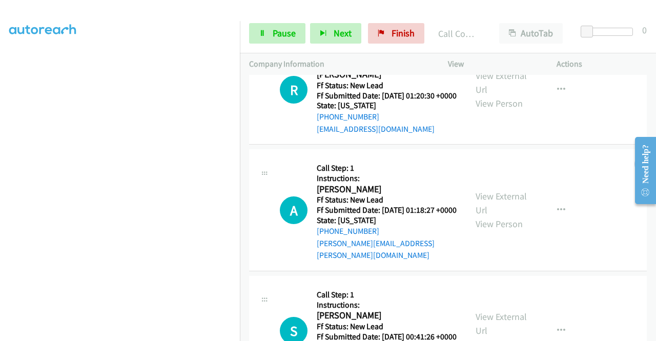
scroll to position [909, 0]
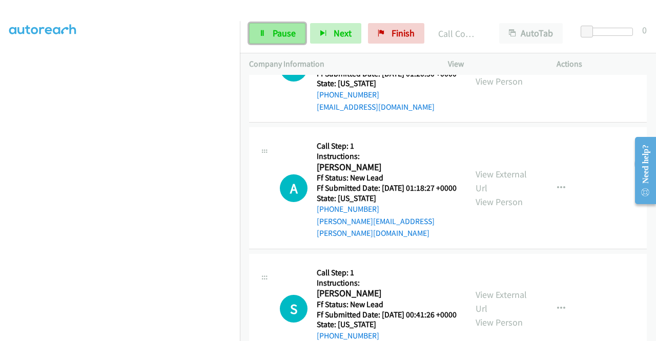
click at [279, 36] on span "Pause" at bounding box center [284, 33] width 23 height 12
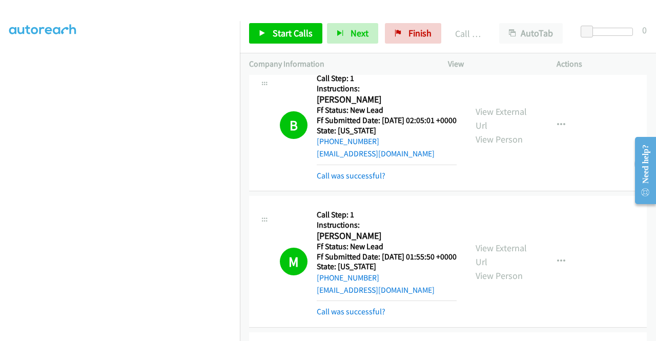
scroll to position [234, 0]
click at [280, 33] on span "Start Calls" at bounding box center [293, 33] width 40 height 12
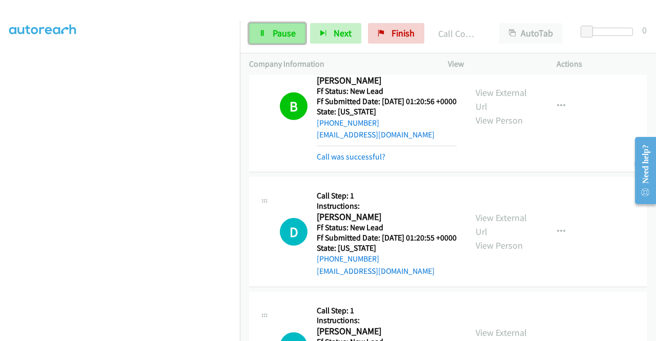
click at [287, 29] on span "Pause" at bounding box center [284, 33] width 23 height 12
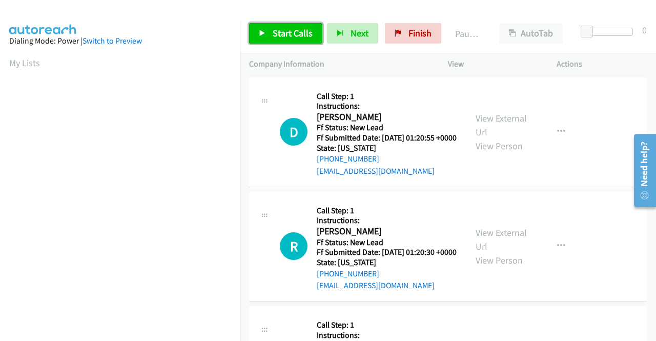
click at [265, 32] on icon at bounding box center [262, 33] width 7 height 7
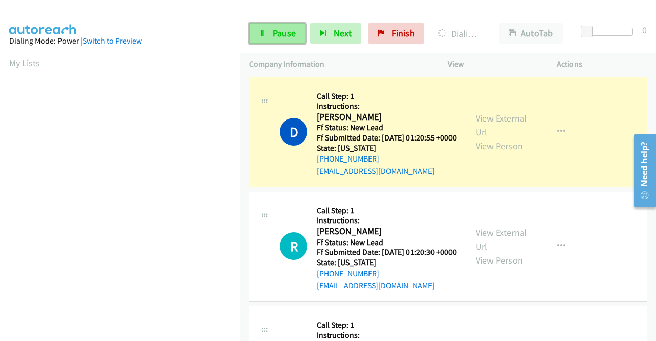
click at [281, 27] on span "Pause" at bounding box center [284, 33] width 23 height 12
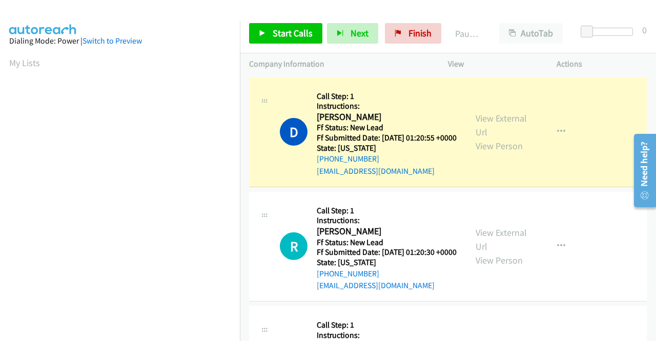
scroll to position [234, 0]
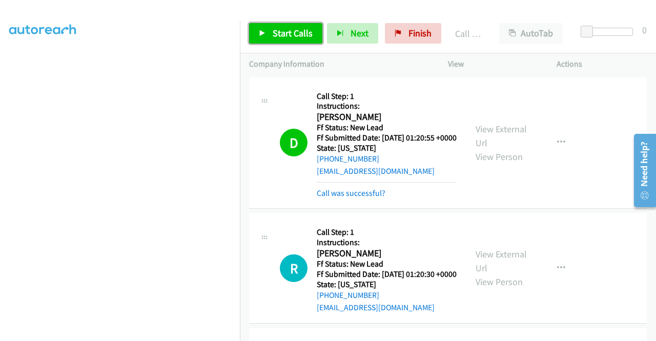
click at [283, 31] on span "Start Calls" at bounding box center [293, 33] width 40 height 12
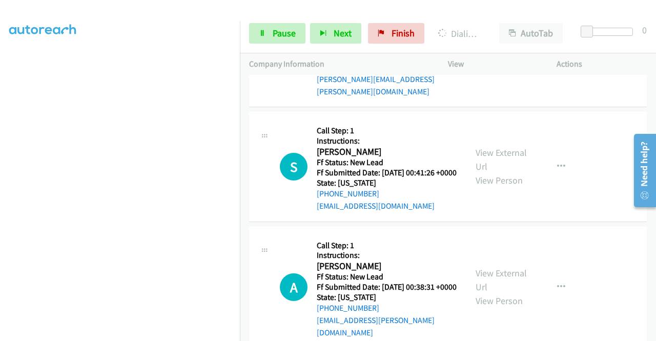
scroll to position [359, 0]
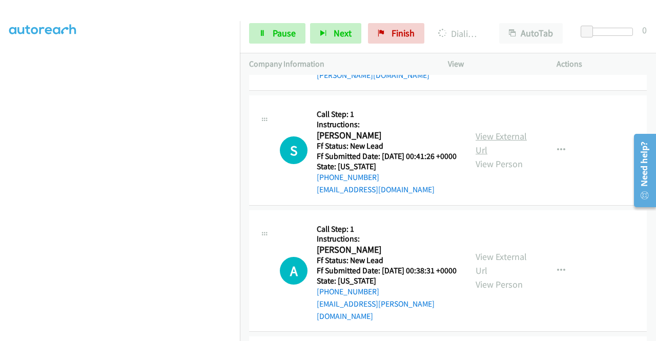
click at [488, 156] on link "View External Url" at bounding box center [501, 143] width 51 height 26
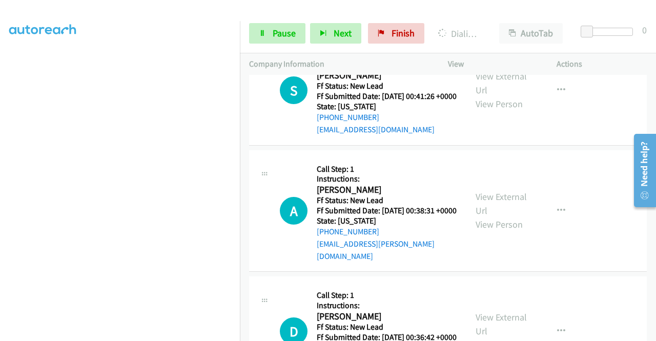
scroll to position [512, 0]
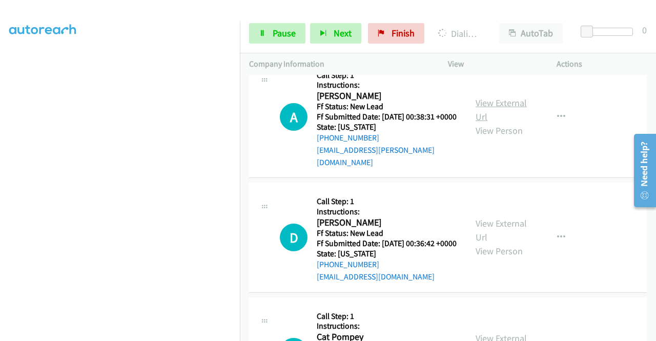
click at [511, 122] on link "View External Url" at bounding box center [501, 110] width 51 height 26
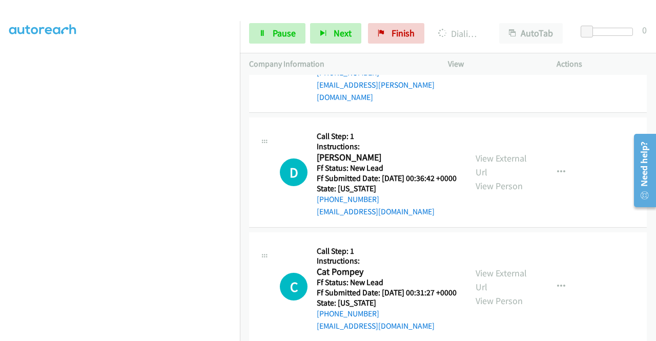
scroll to position [615, 0]
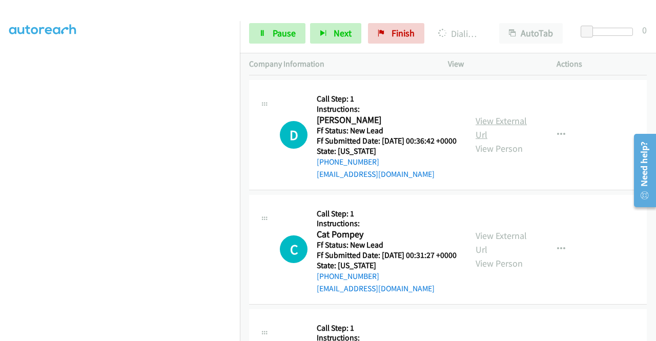
click at [494, 140] on link "View External Url" at bounding box center [501, 128] width 51 height 26
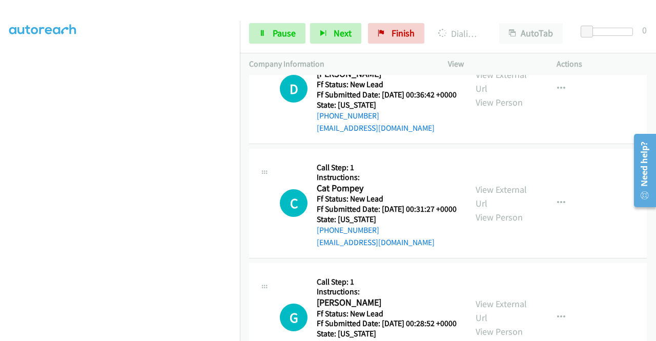
scroll to position [717, 0]
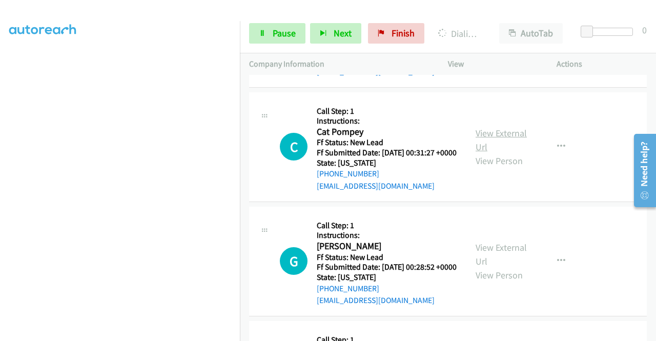
click at [484, 153] on link "View External Url" at bounding box center [501, 140] width 51 height 26
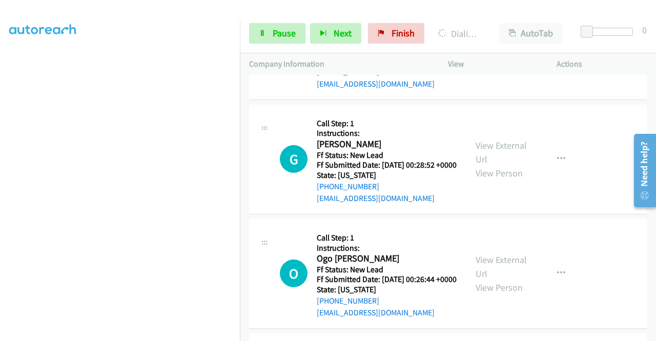
scroll to position [820, 0]
click at [503, 164] on link "View External Url" at bounding box center [501, 152] width 51 height 26
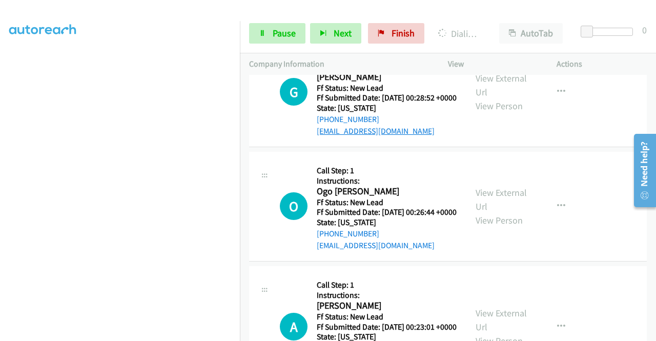
scroll to position [922, 0]
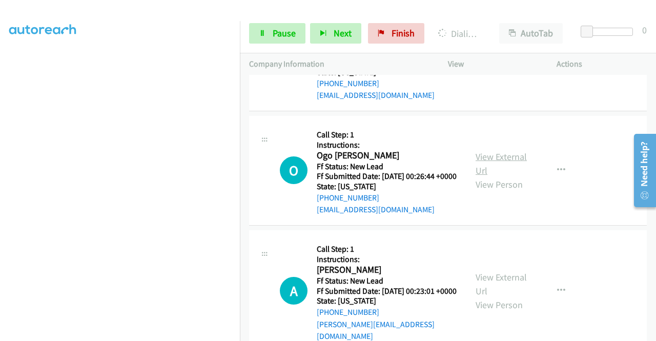
click at [490, 176] on link "View External Url" at bounding box center [501, 164] width 51 height 26
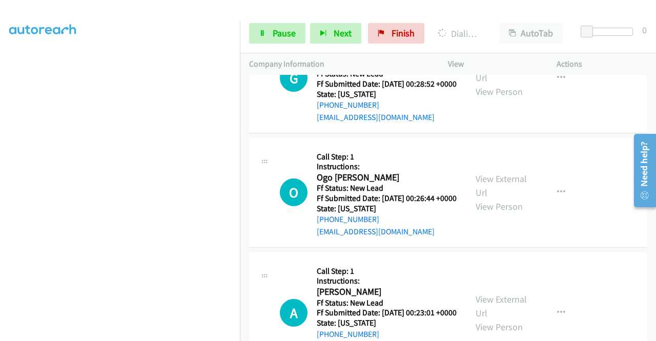
scroll to position [944, 0]
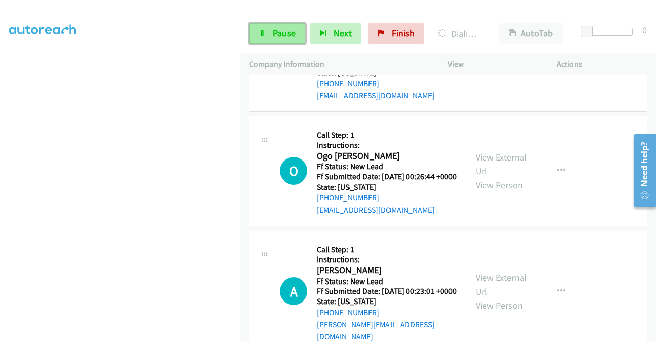
click at [280, 28] on span "Pause" at bounding box center [284, 33] width 23 height 12
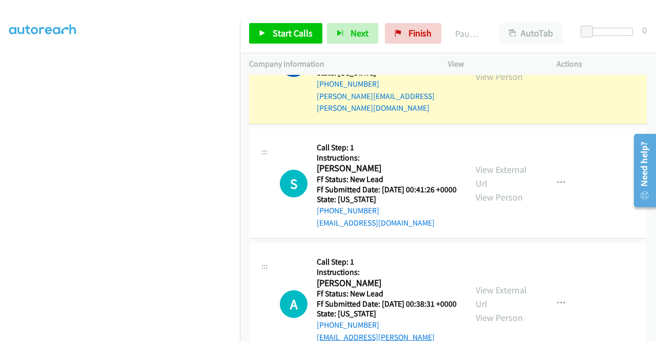
scroll to position [226, 0]
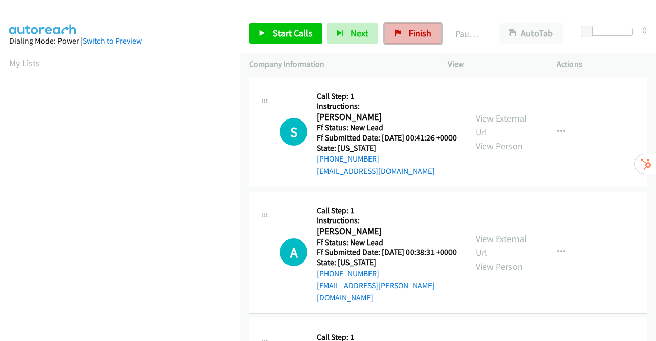
click at [395, 34] on icon at bounding box center [398, 33] width 7 height 7
